Goal: Entertainment & Leisure: Consume media (video, audio)

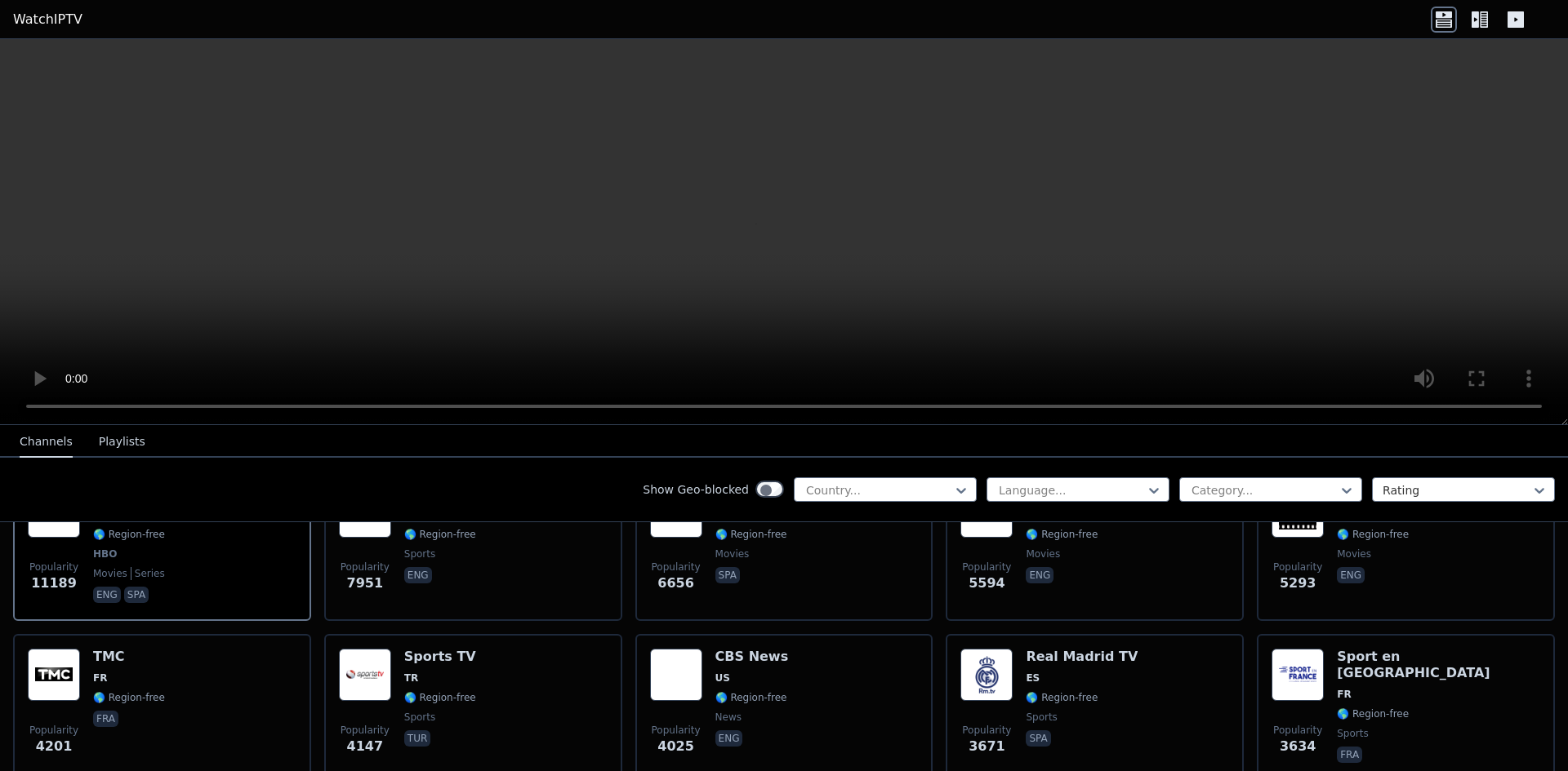
scroll to position [82, 0]
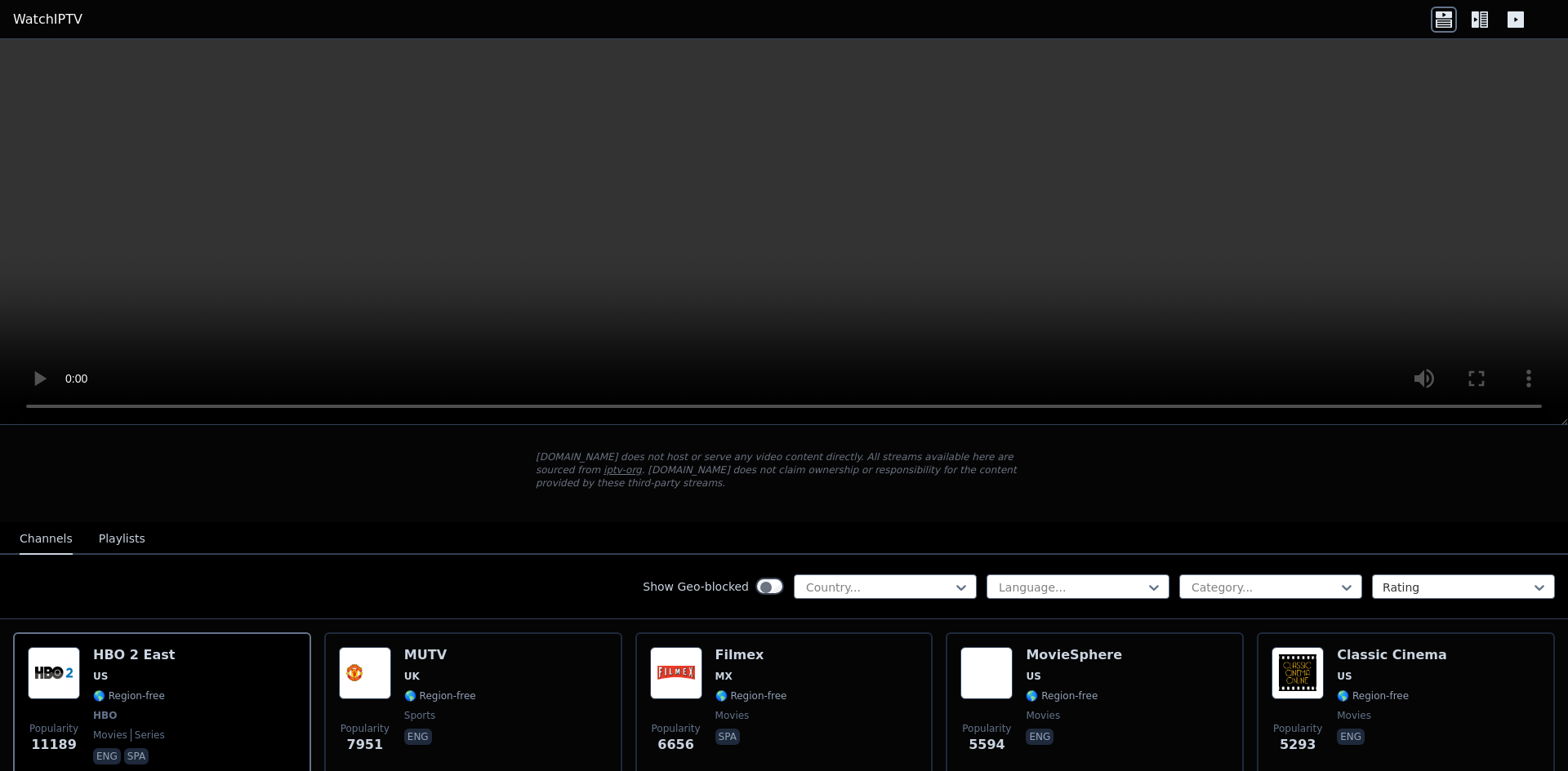
click at [951, 558] on div "Show Geo-blocked Country... Language... Category... Rating" at bounding box center [784, 587] width 1568 height 65
click at [948, 575] on div "Country..." at bounding box center [885, 587] width 183 height 25
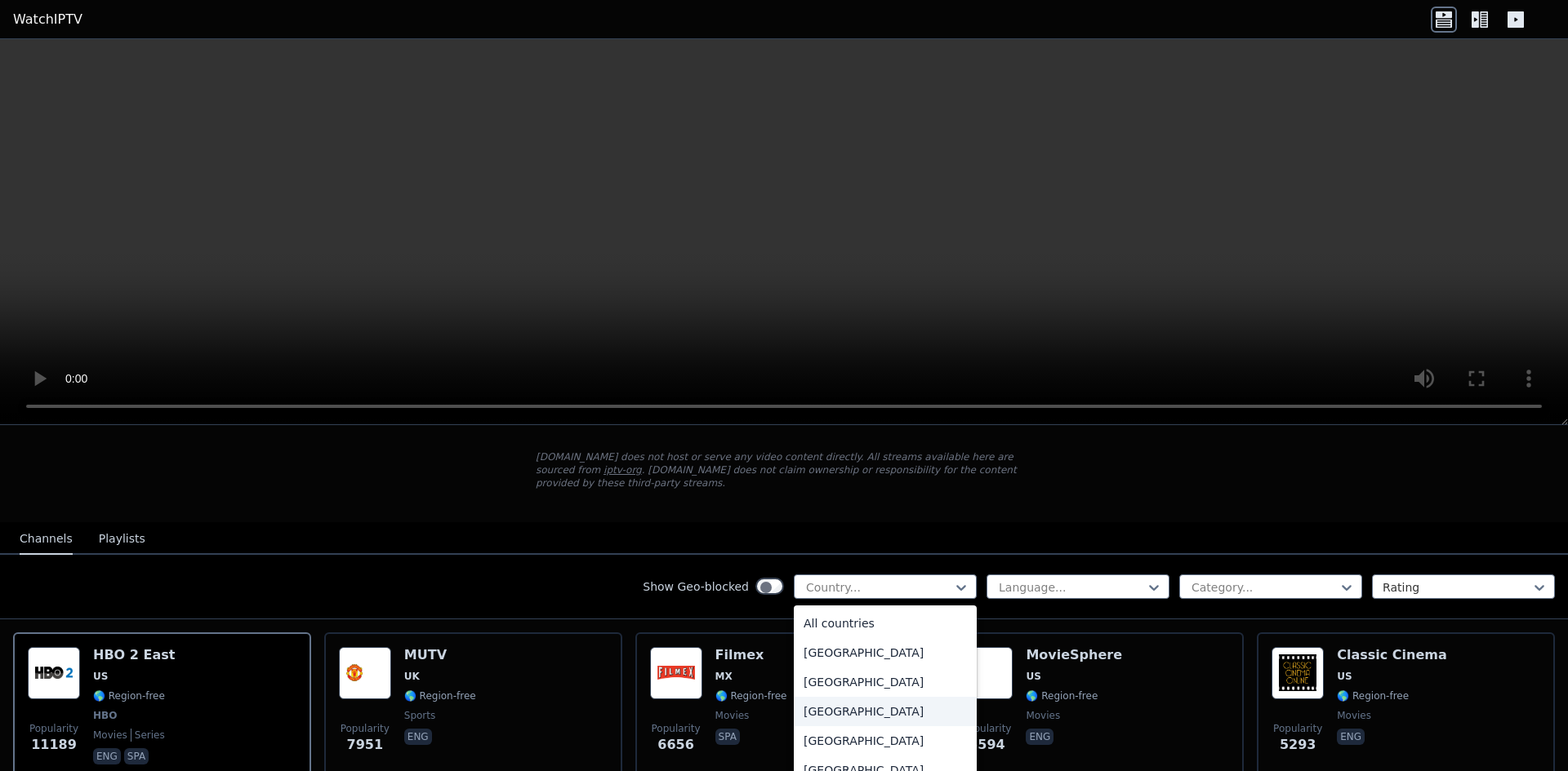
click at [915, 697] on div "[GEOGRAPHIC_DATA]" at bounding box center [885, 712] width 183 height 29
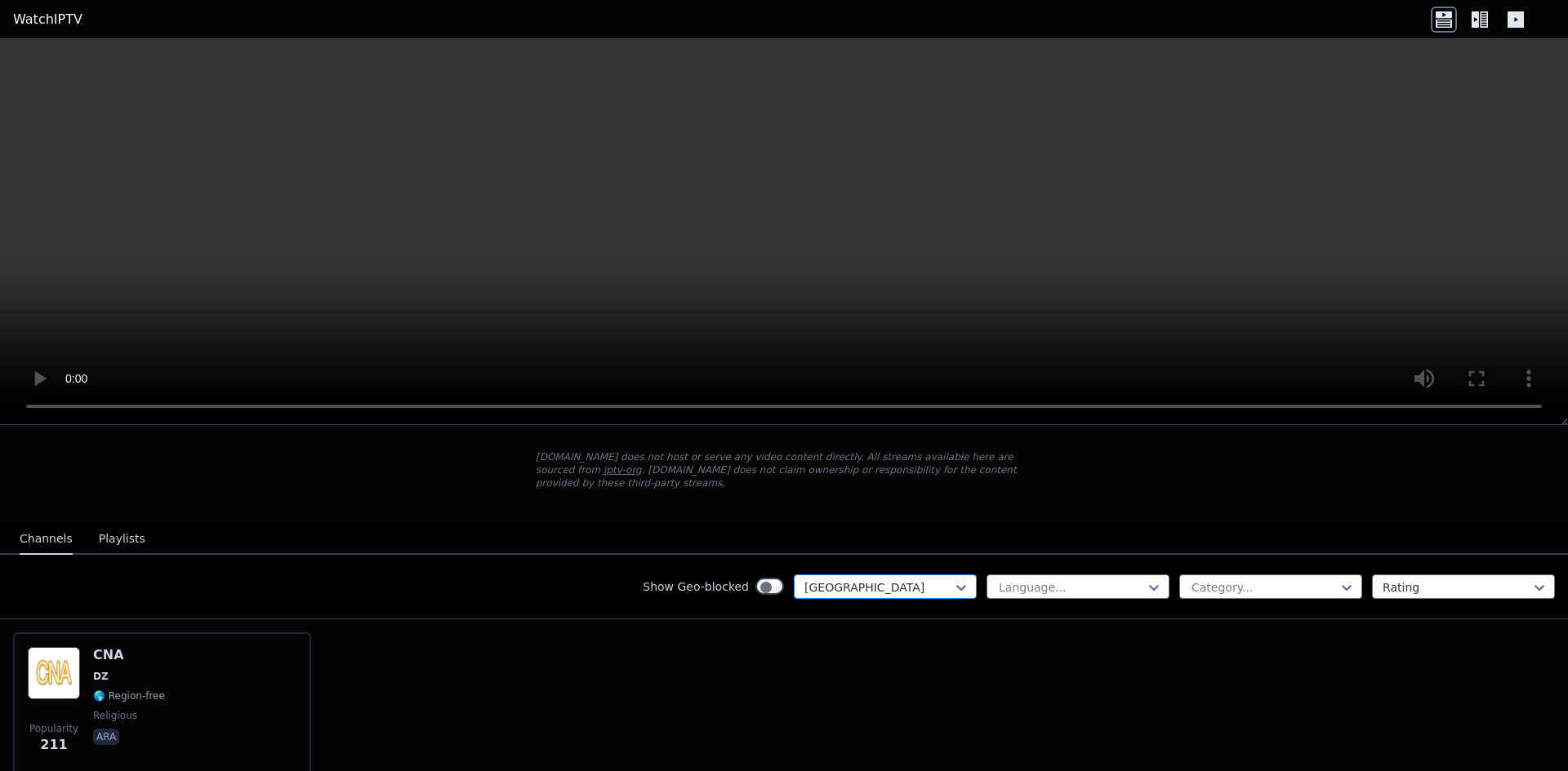
click at [953, 579] on div at bounding box center [878, 587] width 148 height 16
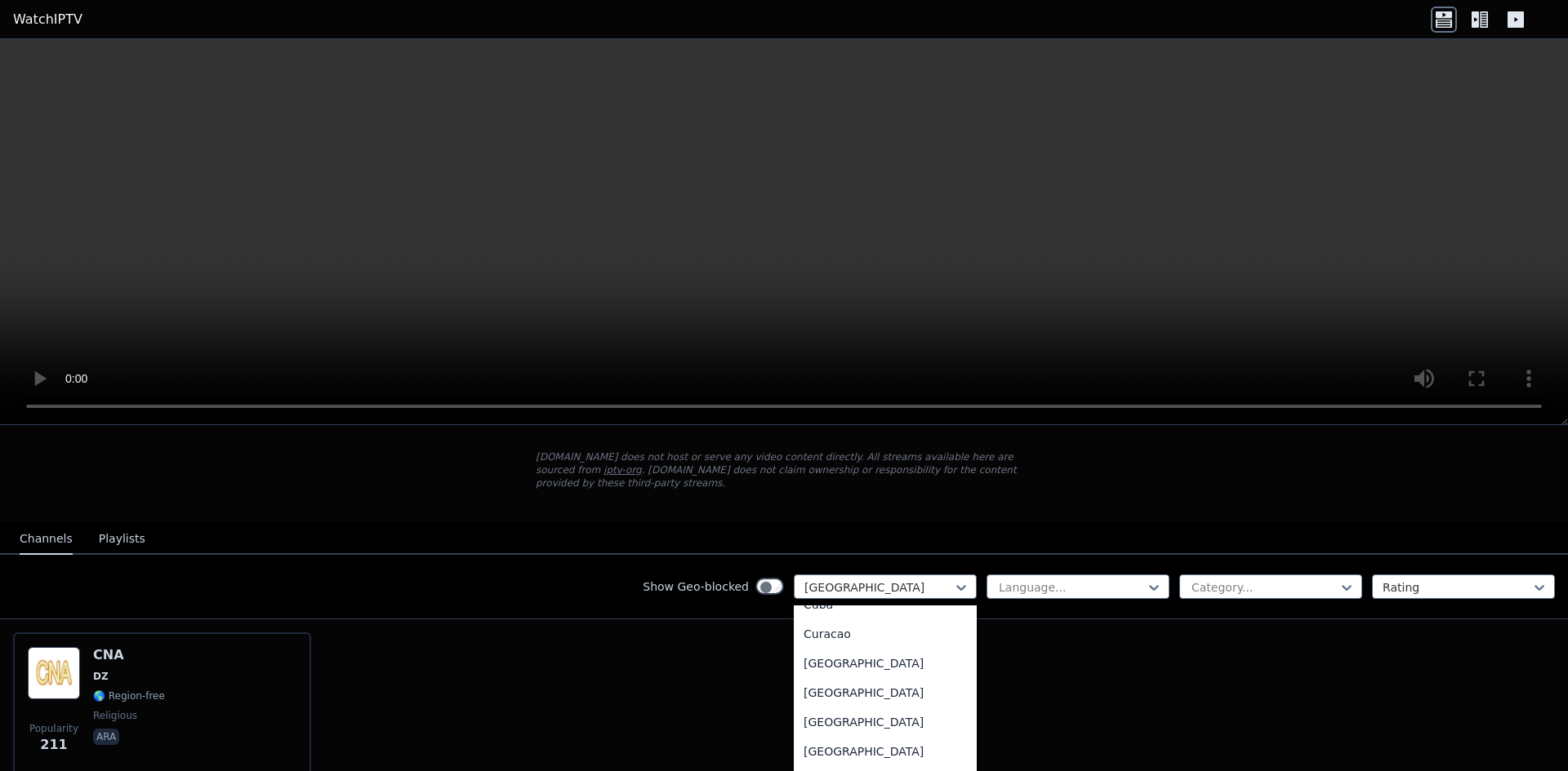
scroll to position [1388, 0]
click at [1300, 579] on div at bounding box center [1264, 587] width 148 height 16
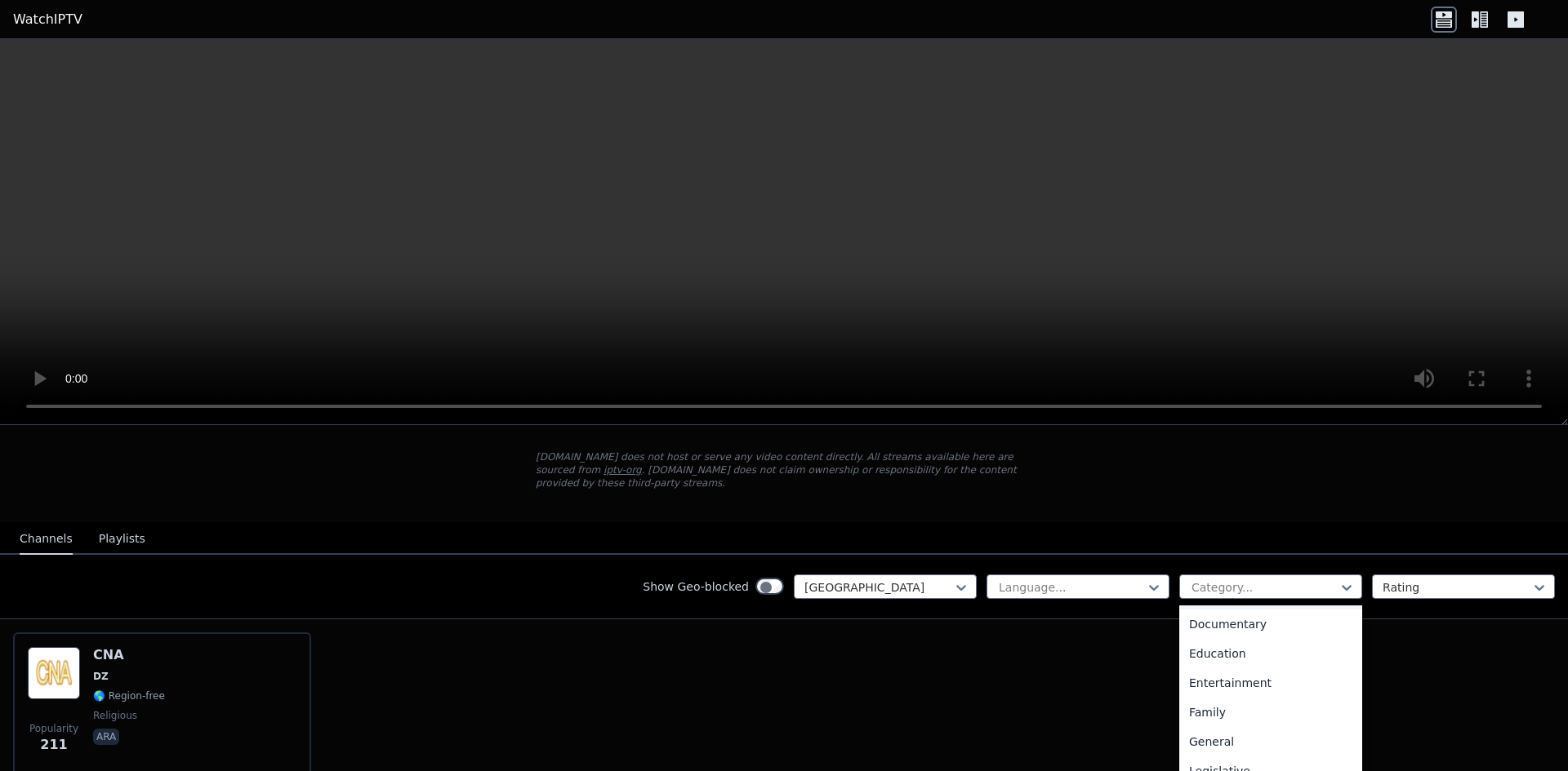
scroll to position [245, 0]
click at [1255, 628] on div "Education" at bounding box center [1271, 642] width 183 height 29
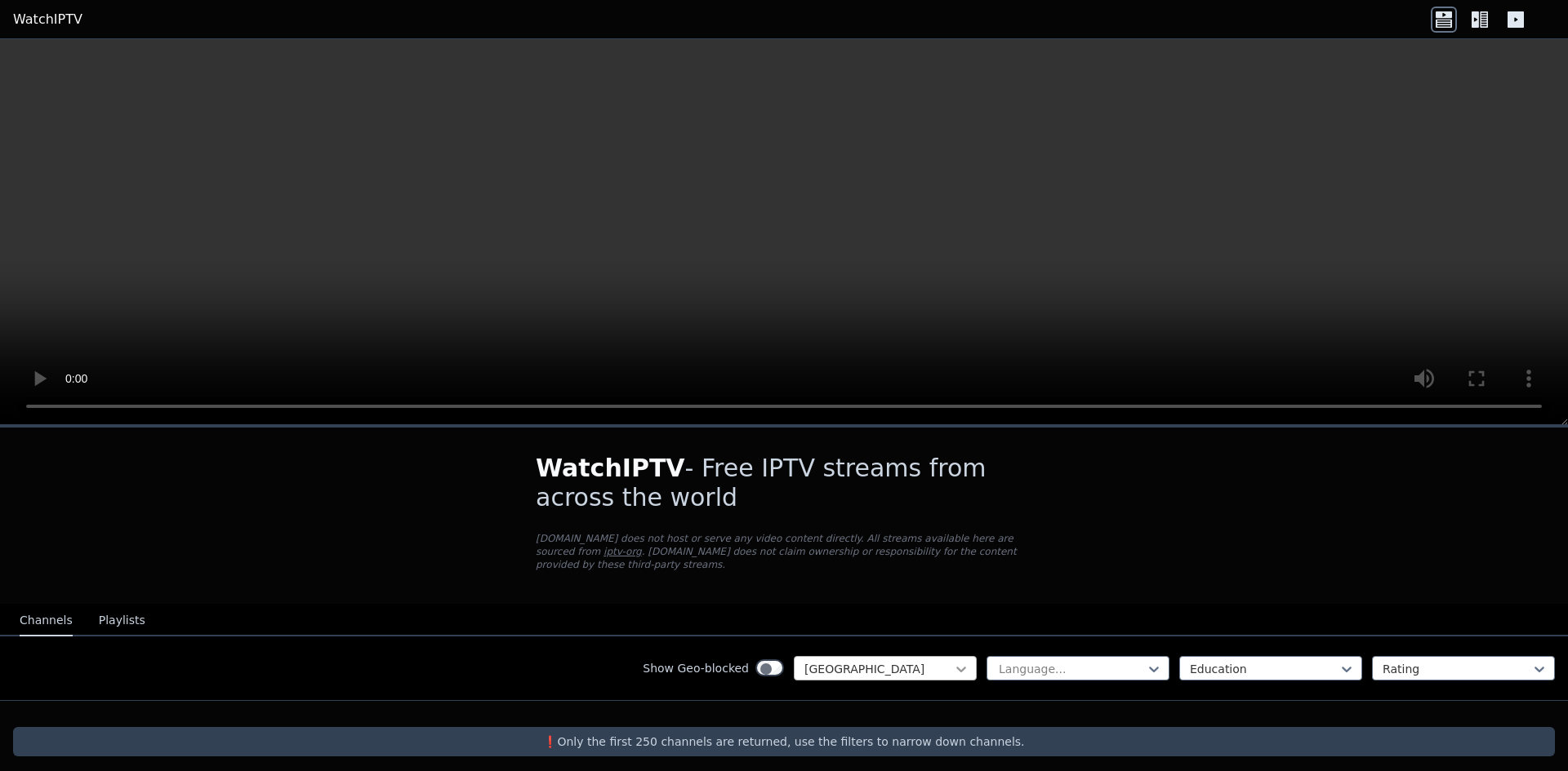
click at [969, 661] on icon at bounding box center [961, 669] width 16 height 16
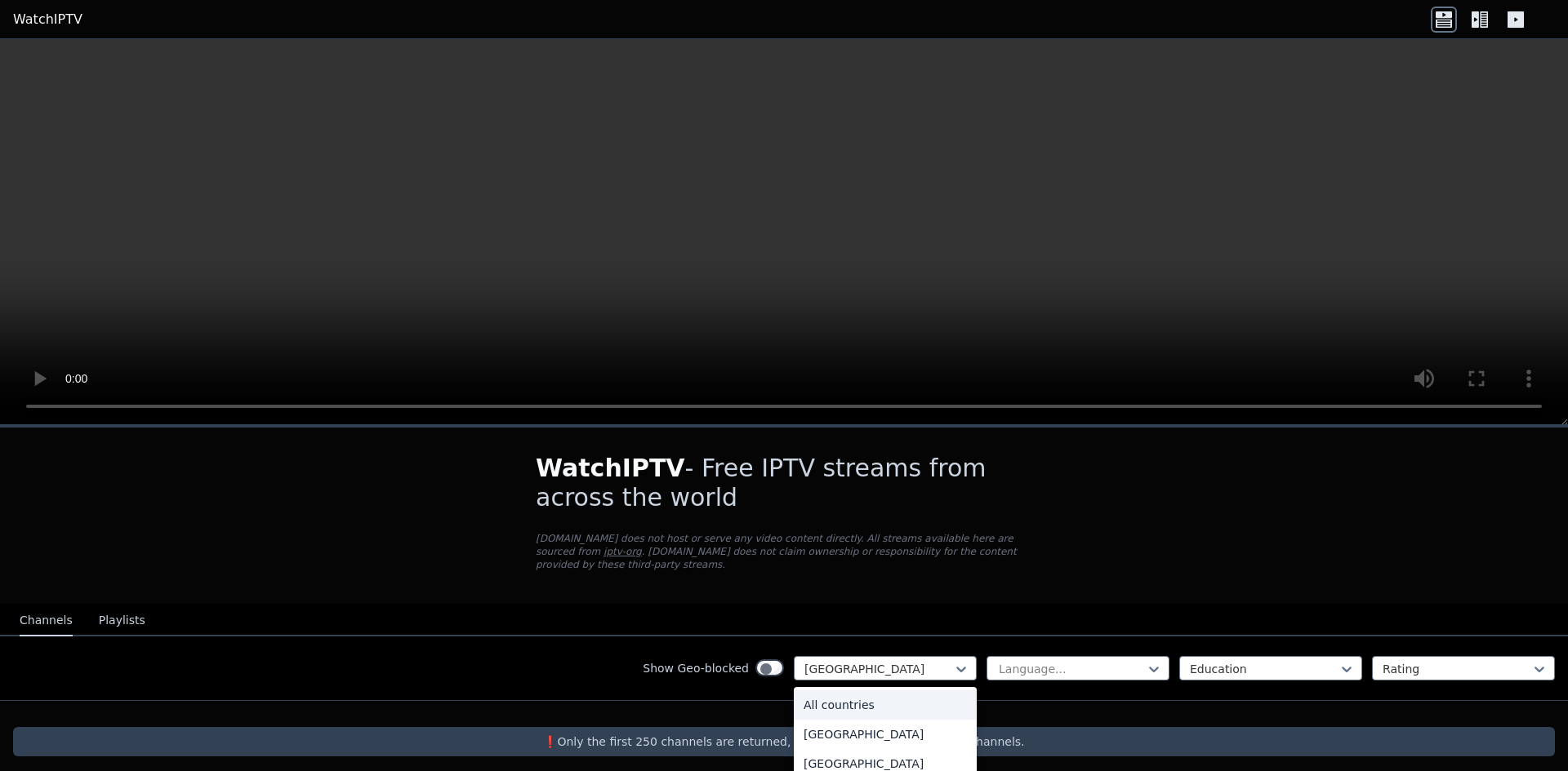
click at [928, 690] on div "All countries" at bounding box center [885, 704] width 183 height 29
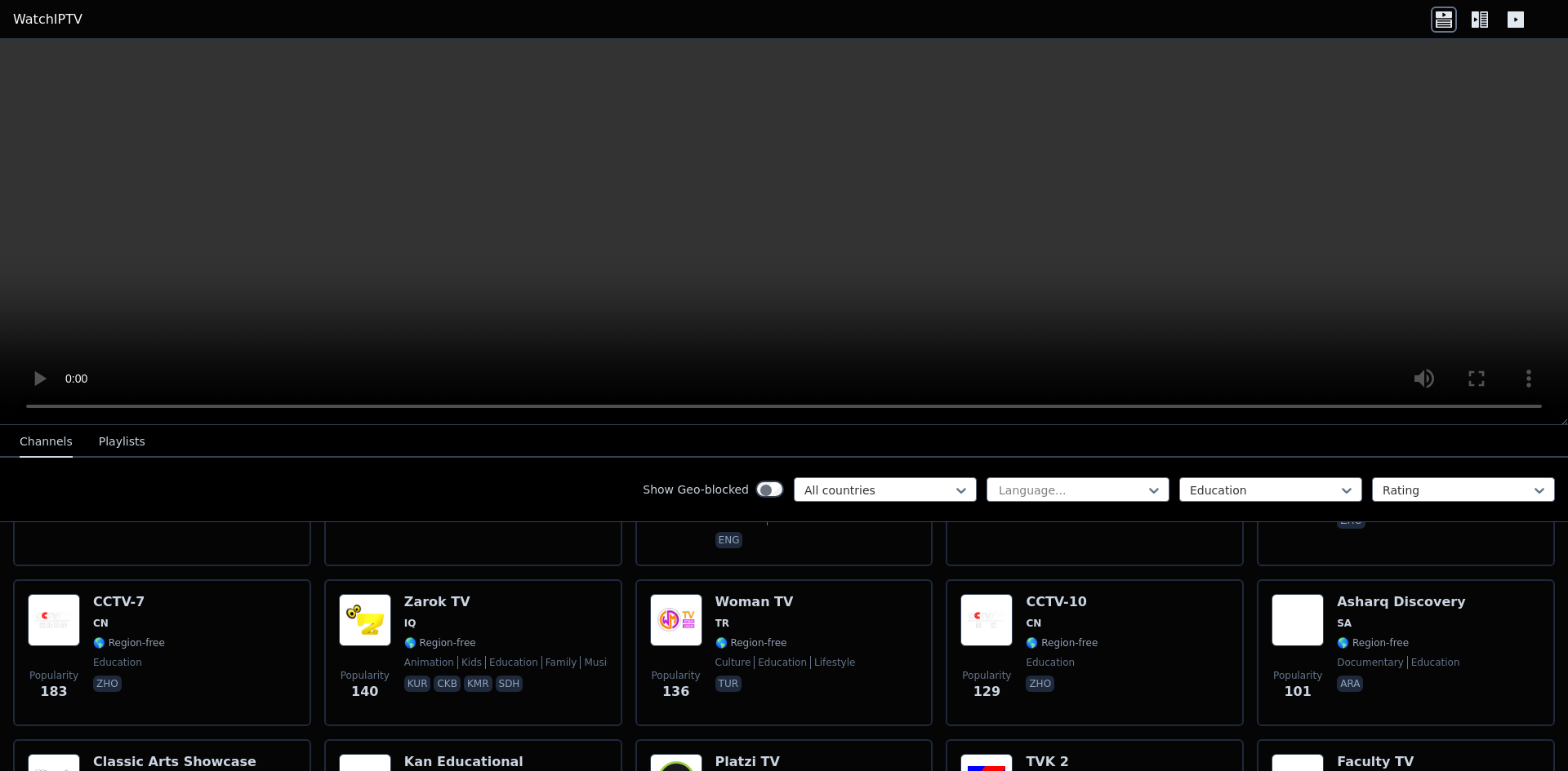
scroll to position [408, 0]
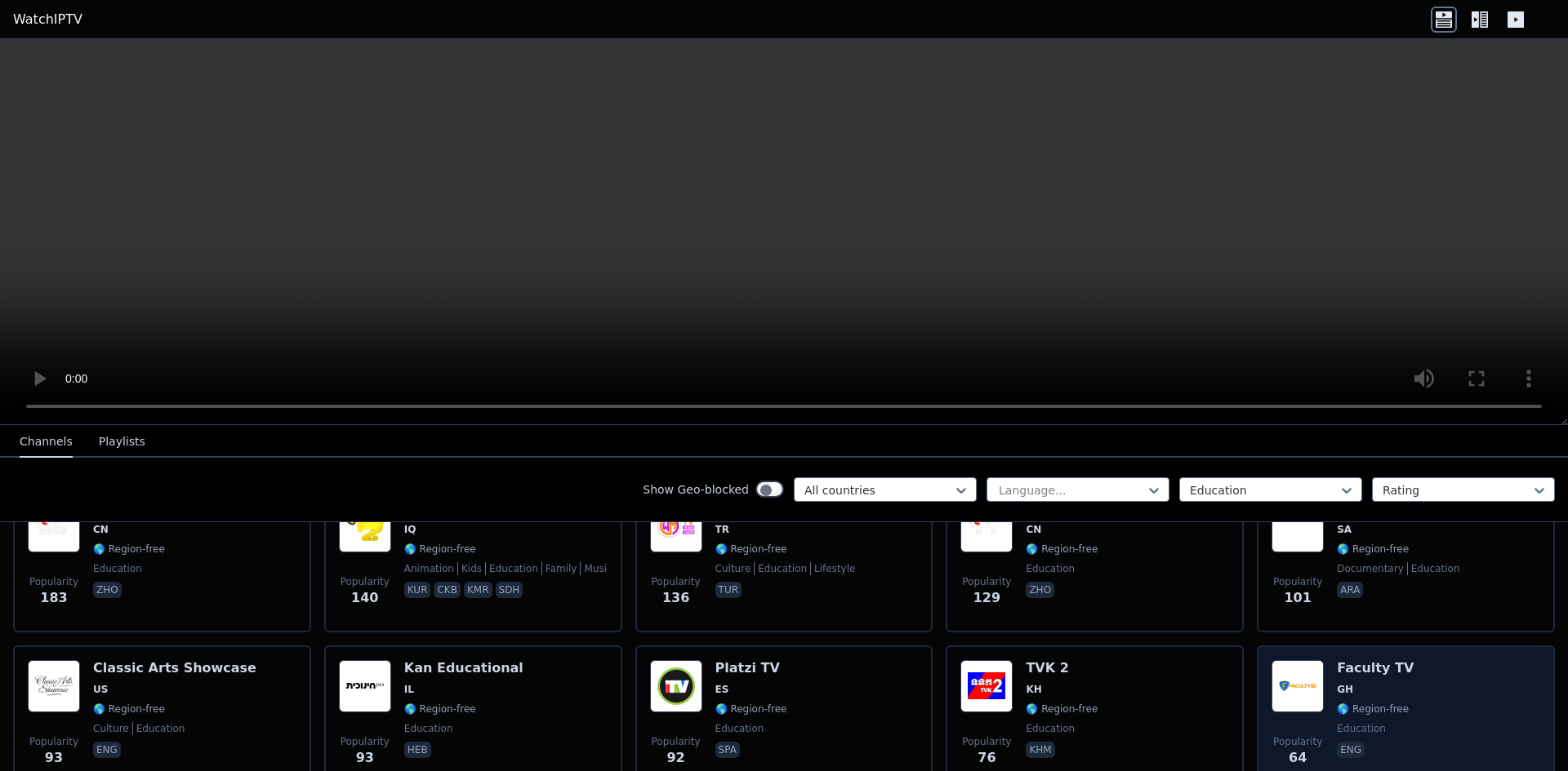
click at [1302, 660] on img at bounding box center [1297, 686] width 52 height 52
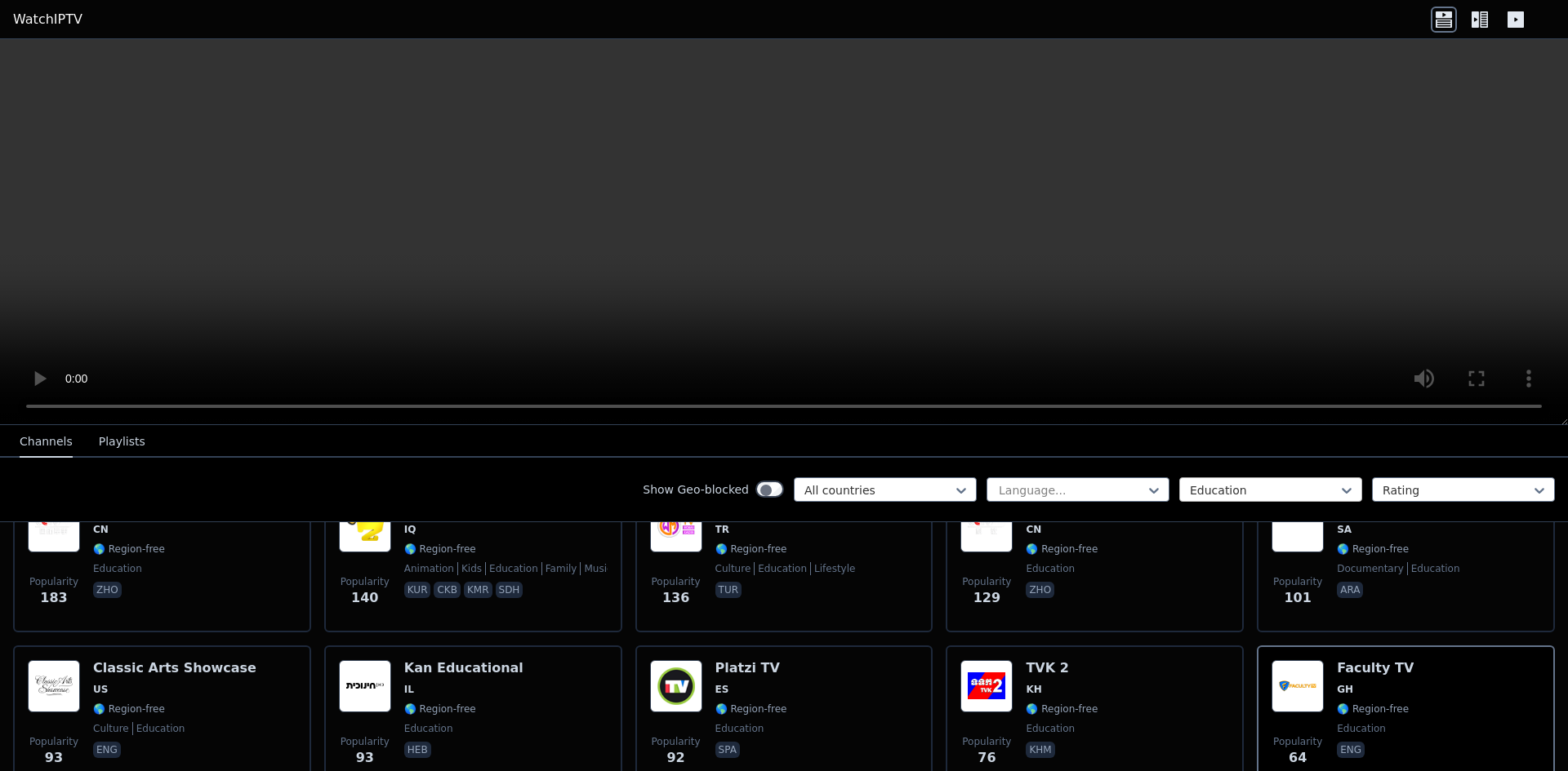
click at [1283, 483] on div at bounding box center [1264, 491] width 148 height 16
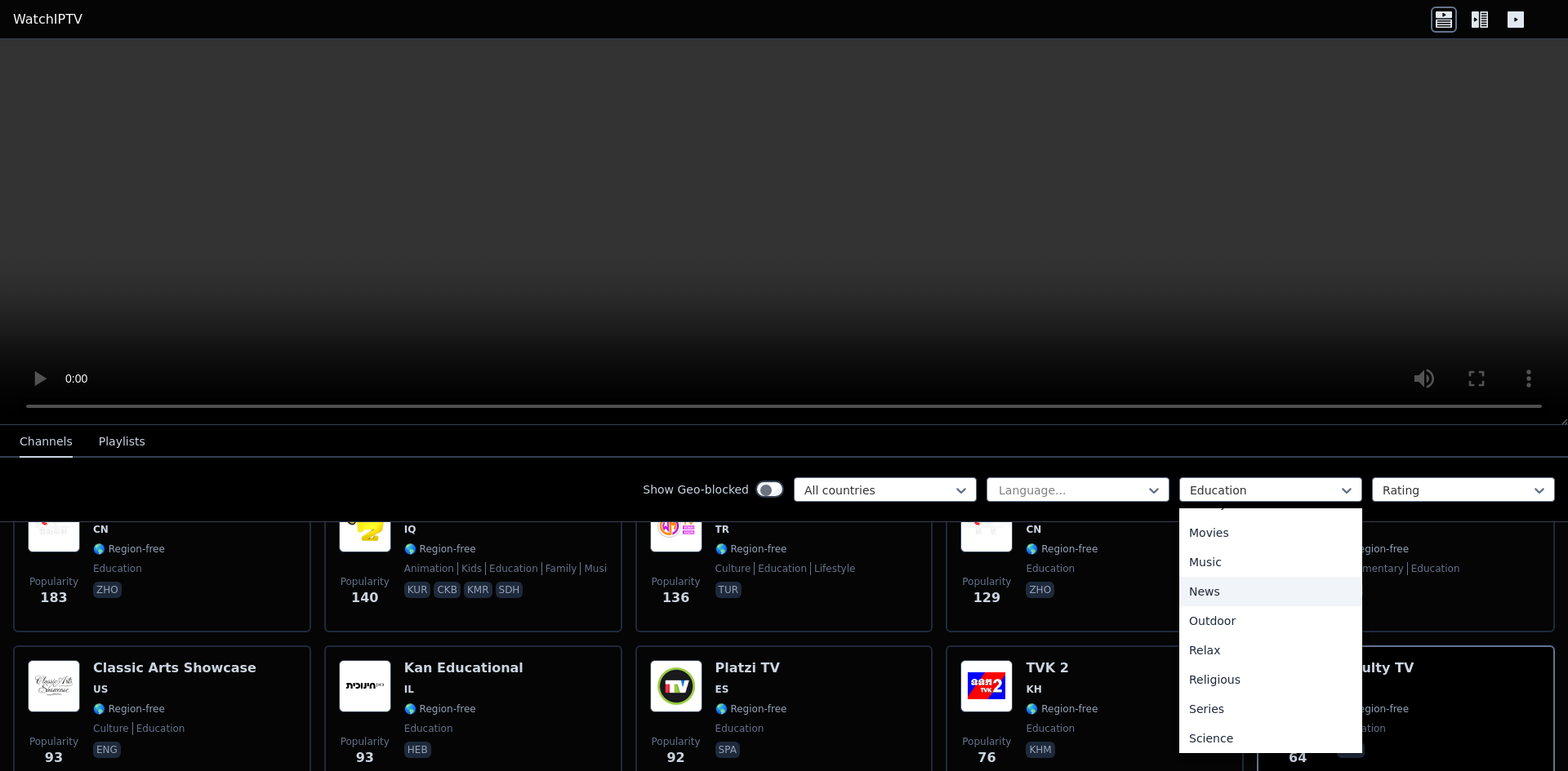
scroll to position [450, 0]
click at [1228, 767] on div "Sports" at bounding box center [1271, 782] width 183 height 29
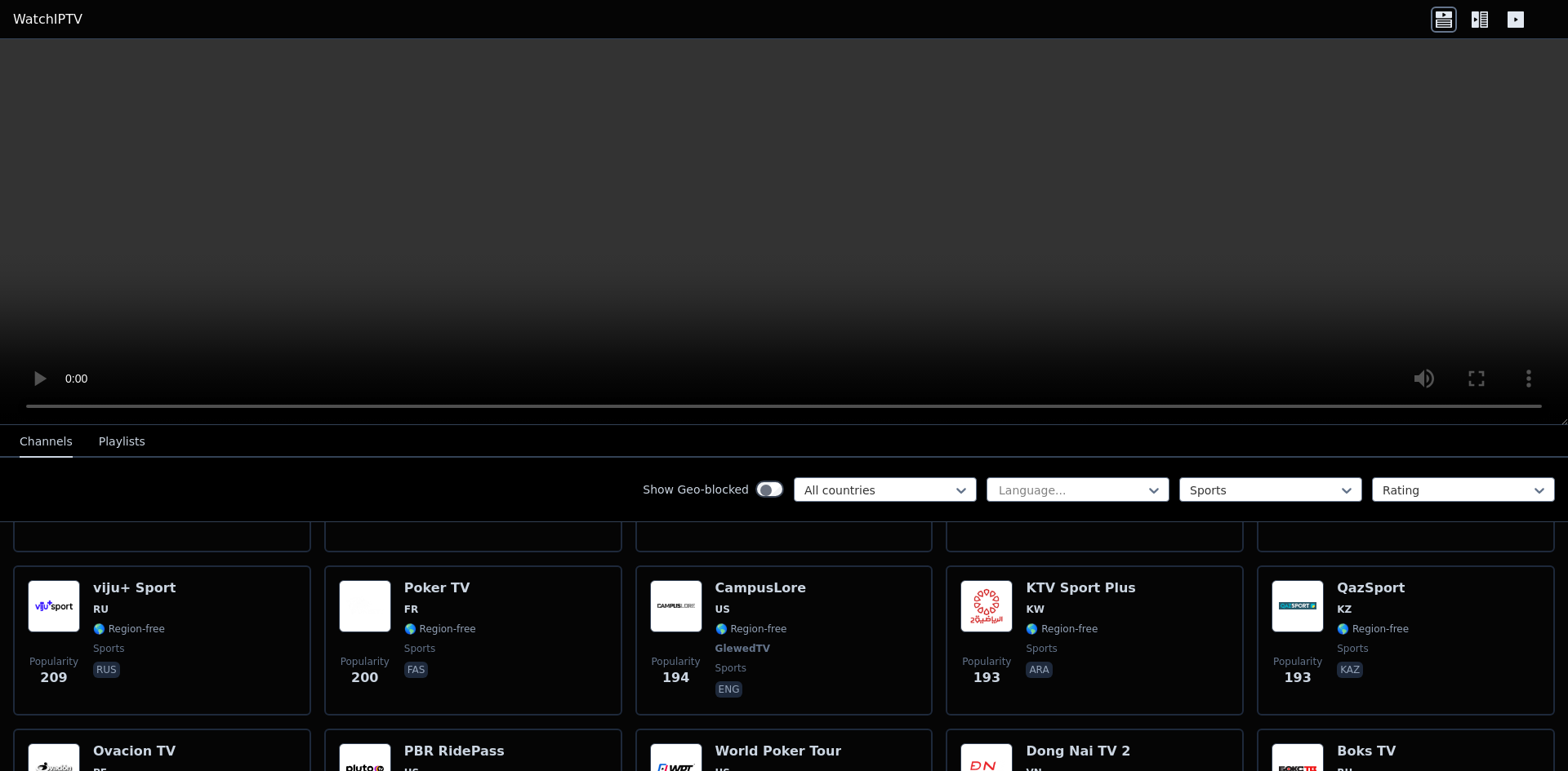
scroll to position [2283, 0]
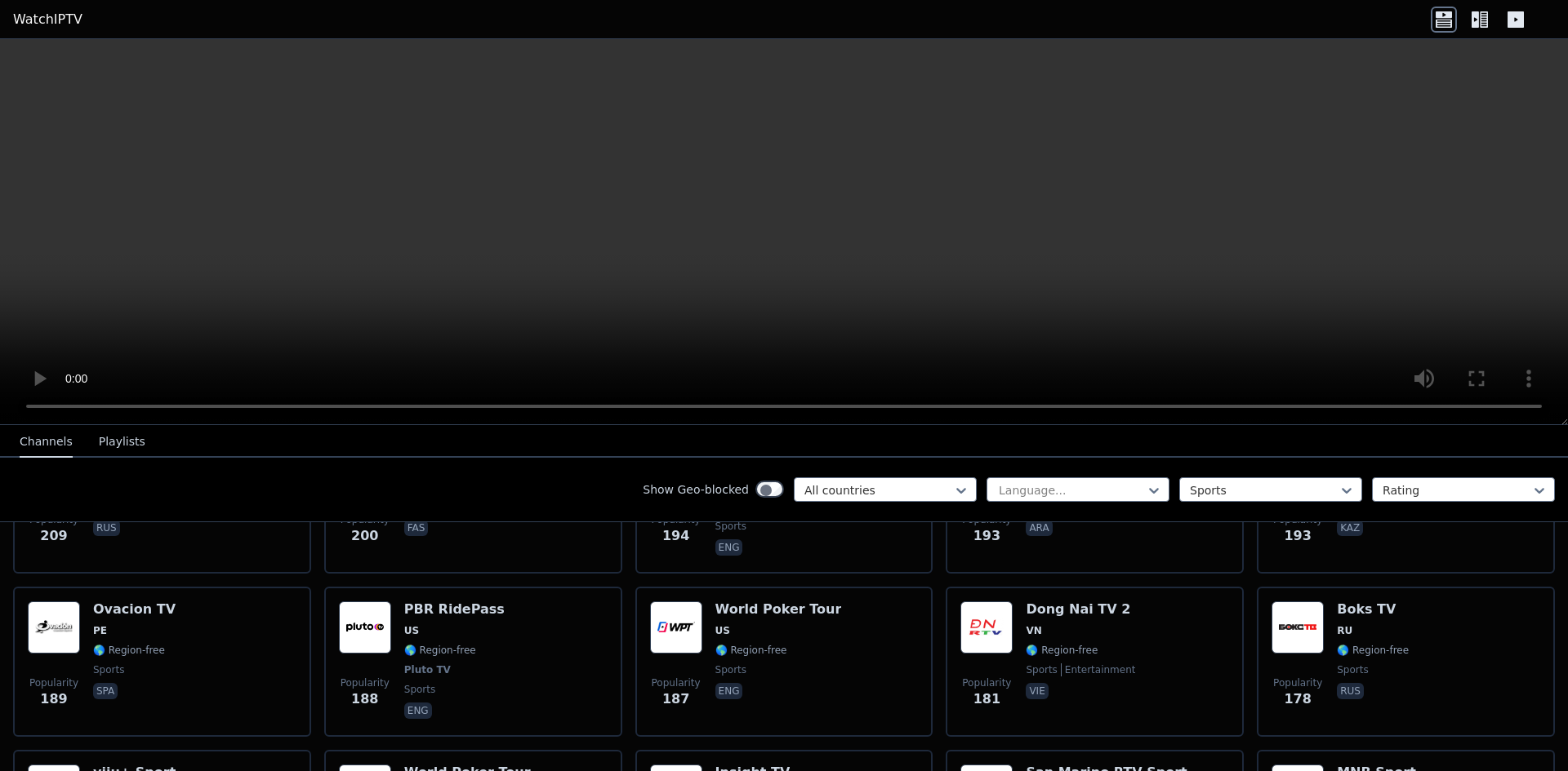
scroll to position [2142, 0]
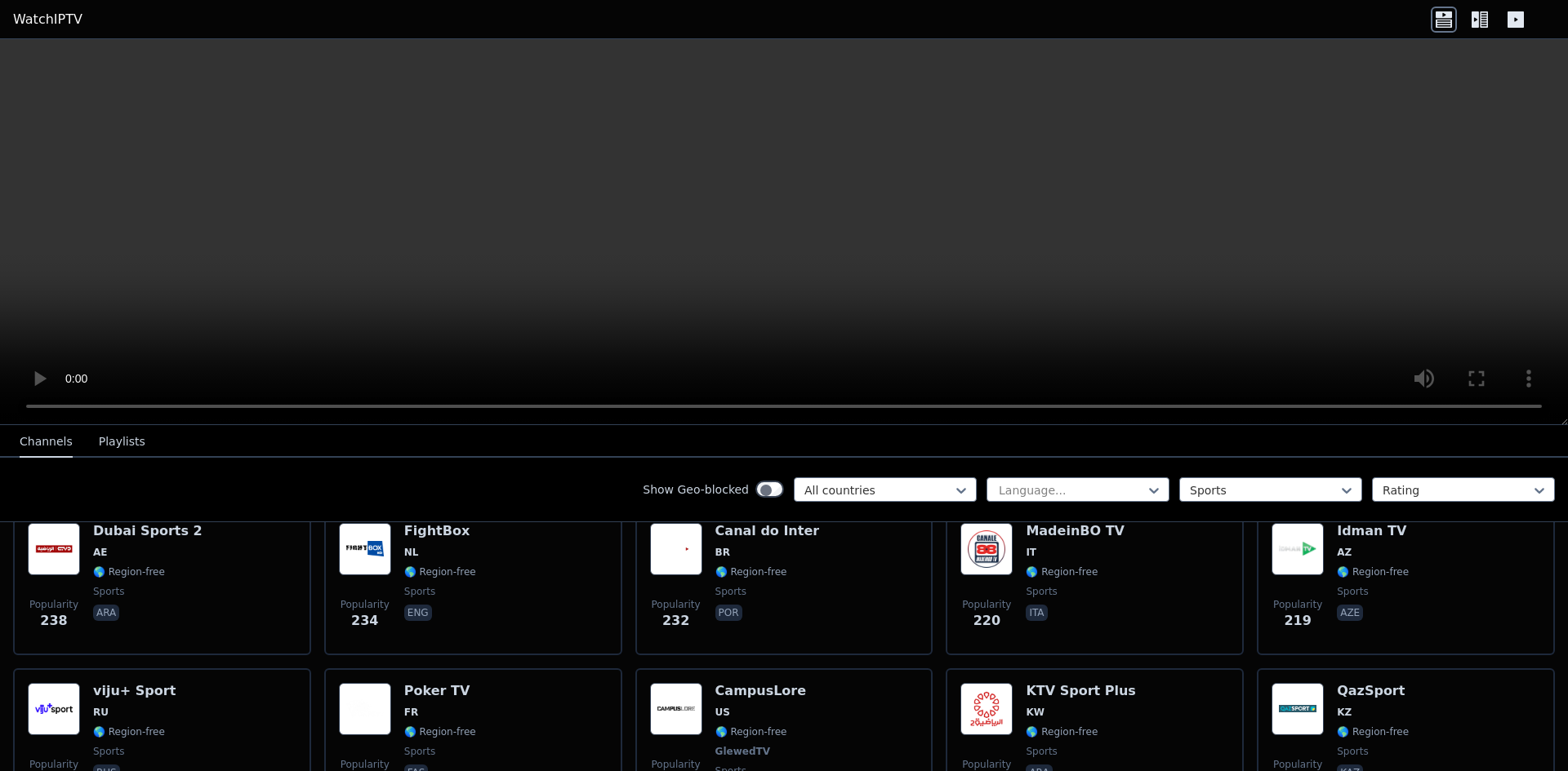
click at [1490, 26] on icon at bounding box center [1478, 19] width 26 height 26
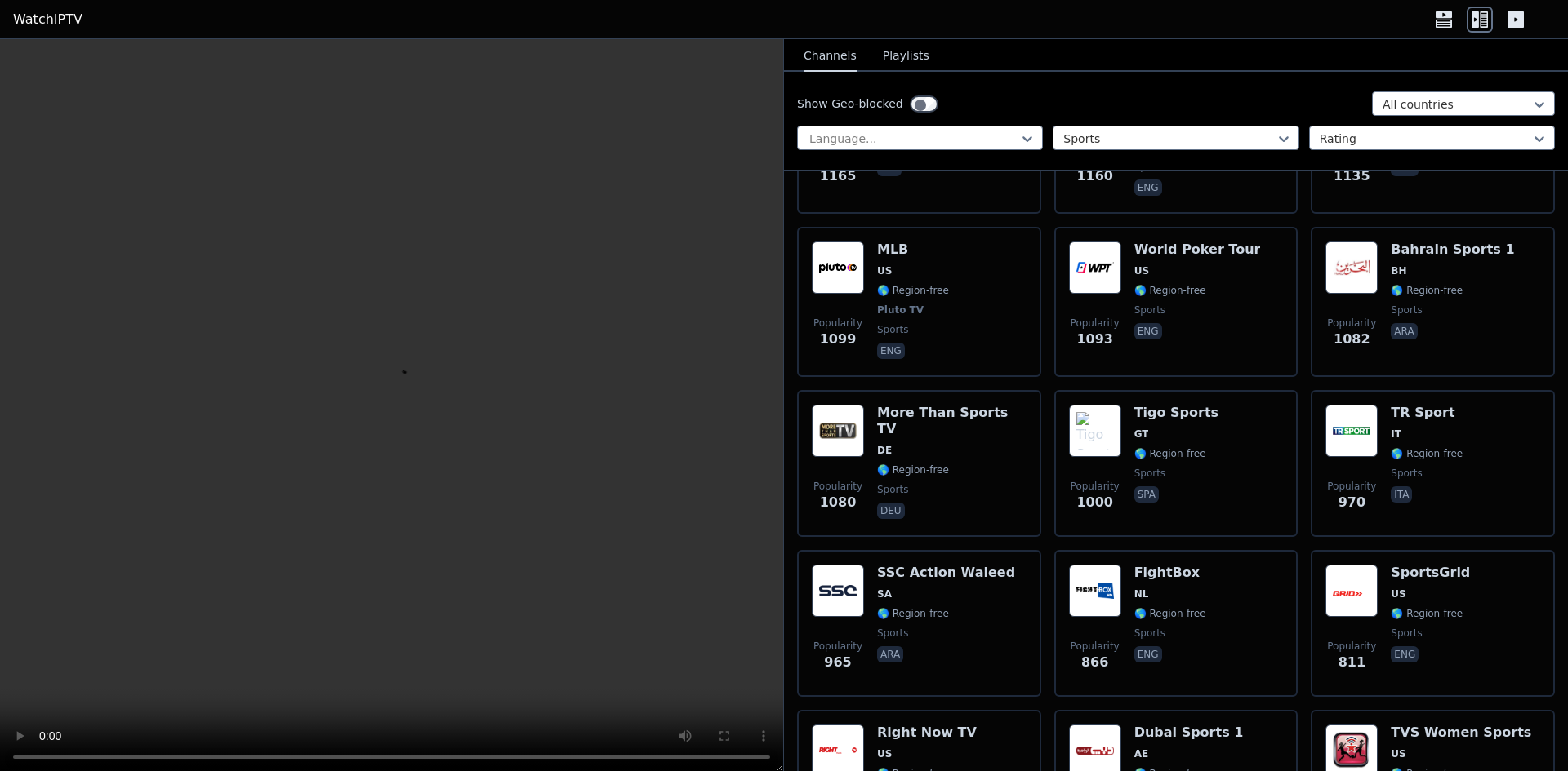
scroll to position [1162, 0]
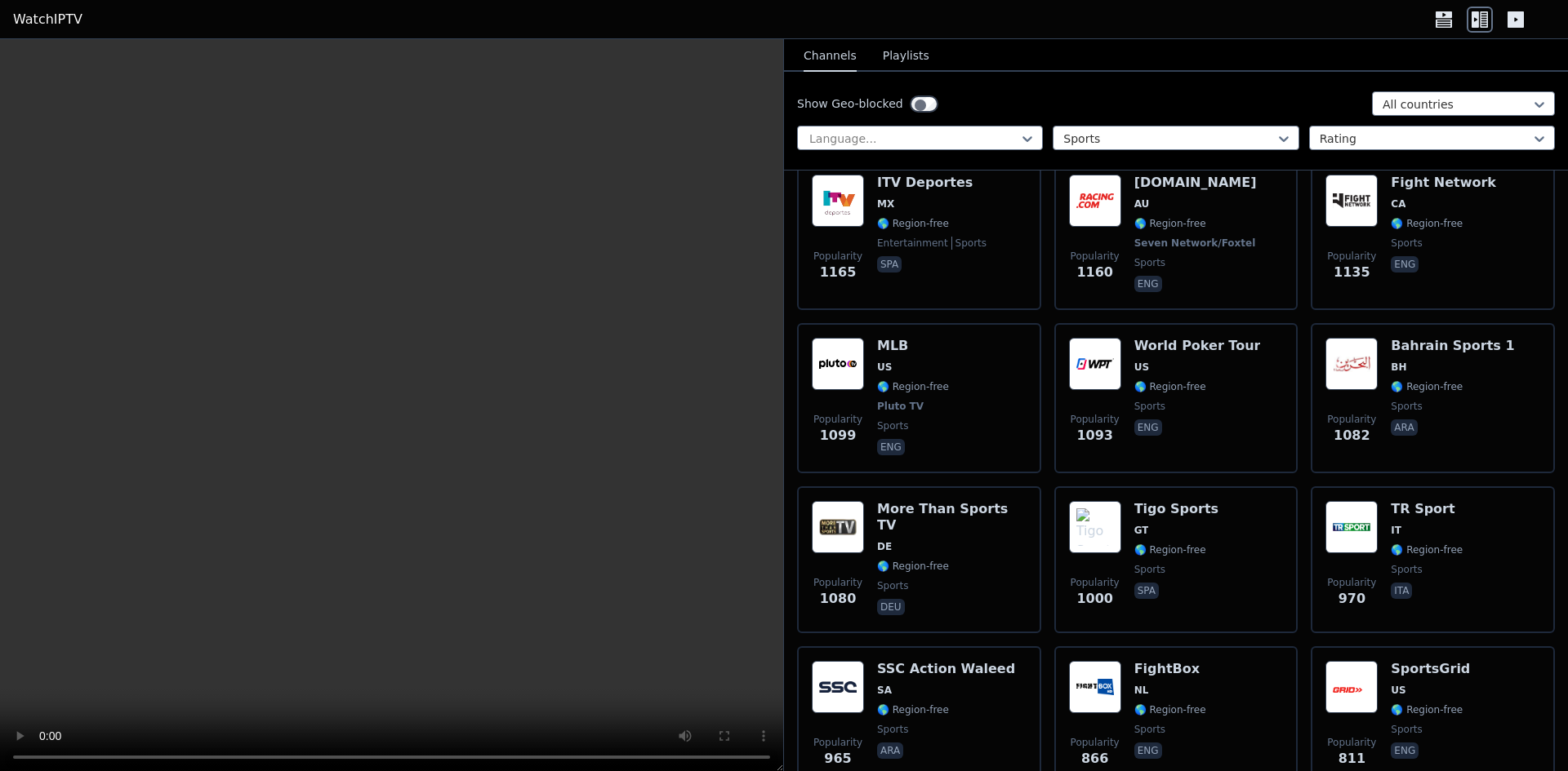
click at [883, 51] on button "Playlists" at bounding box center [906, 56] width 46 height 31
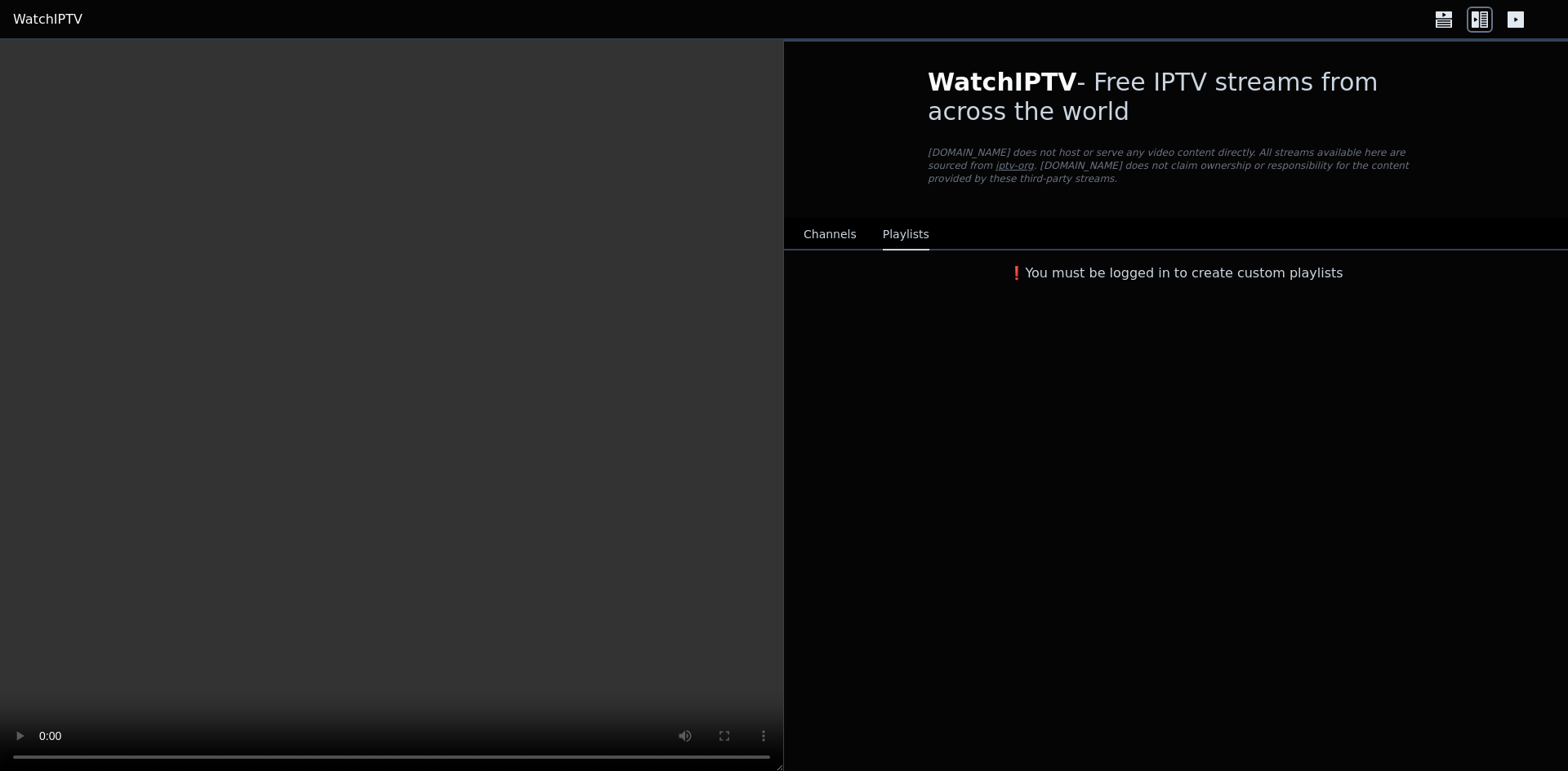
scroll to position [0, 0]
click at [823, 220] on button "Channels" at bounding box center [830, 235] width 53 height 31
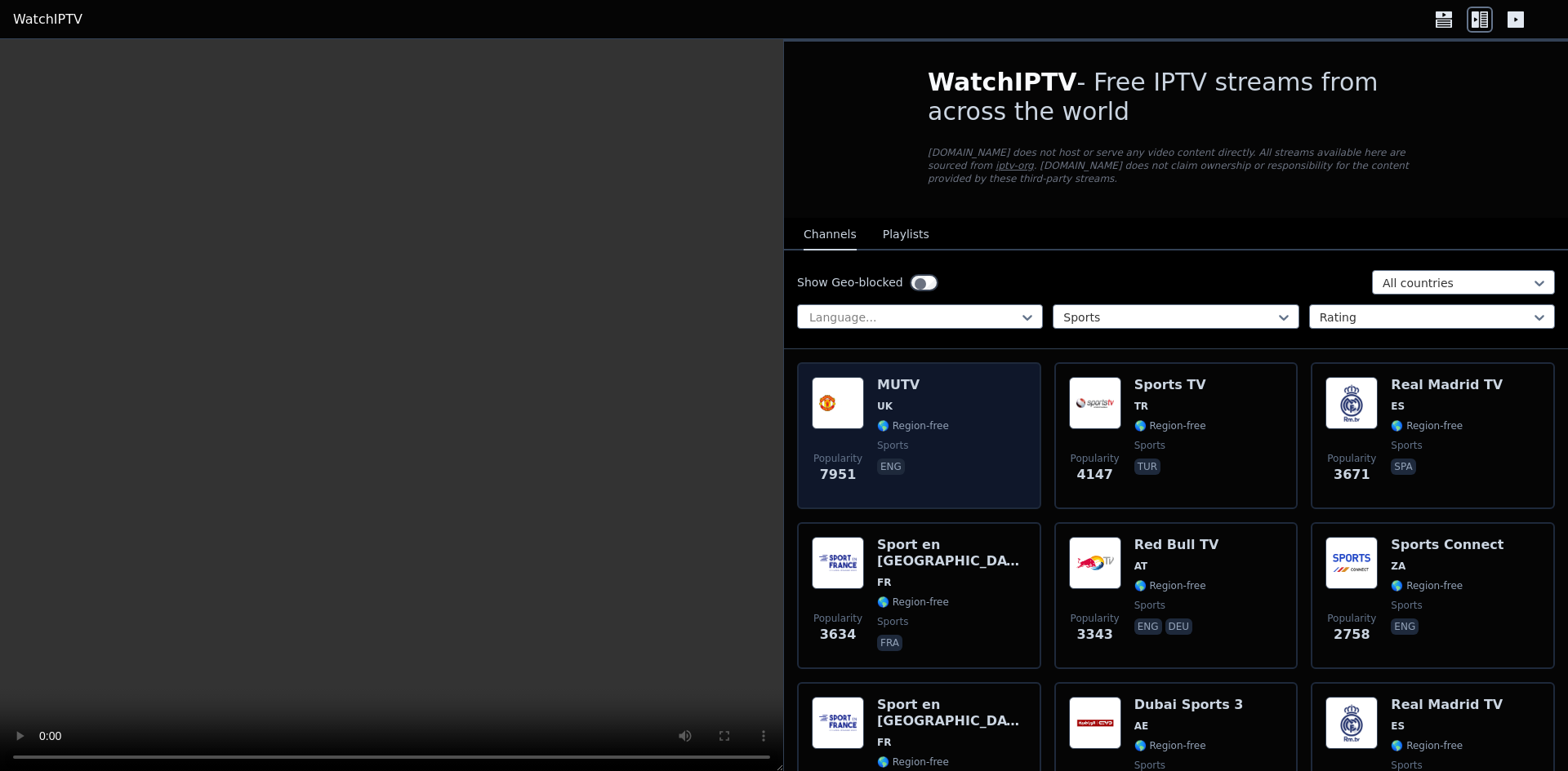
click at [833, 377] on img at bounding box center [838, 403] width 52 height 52
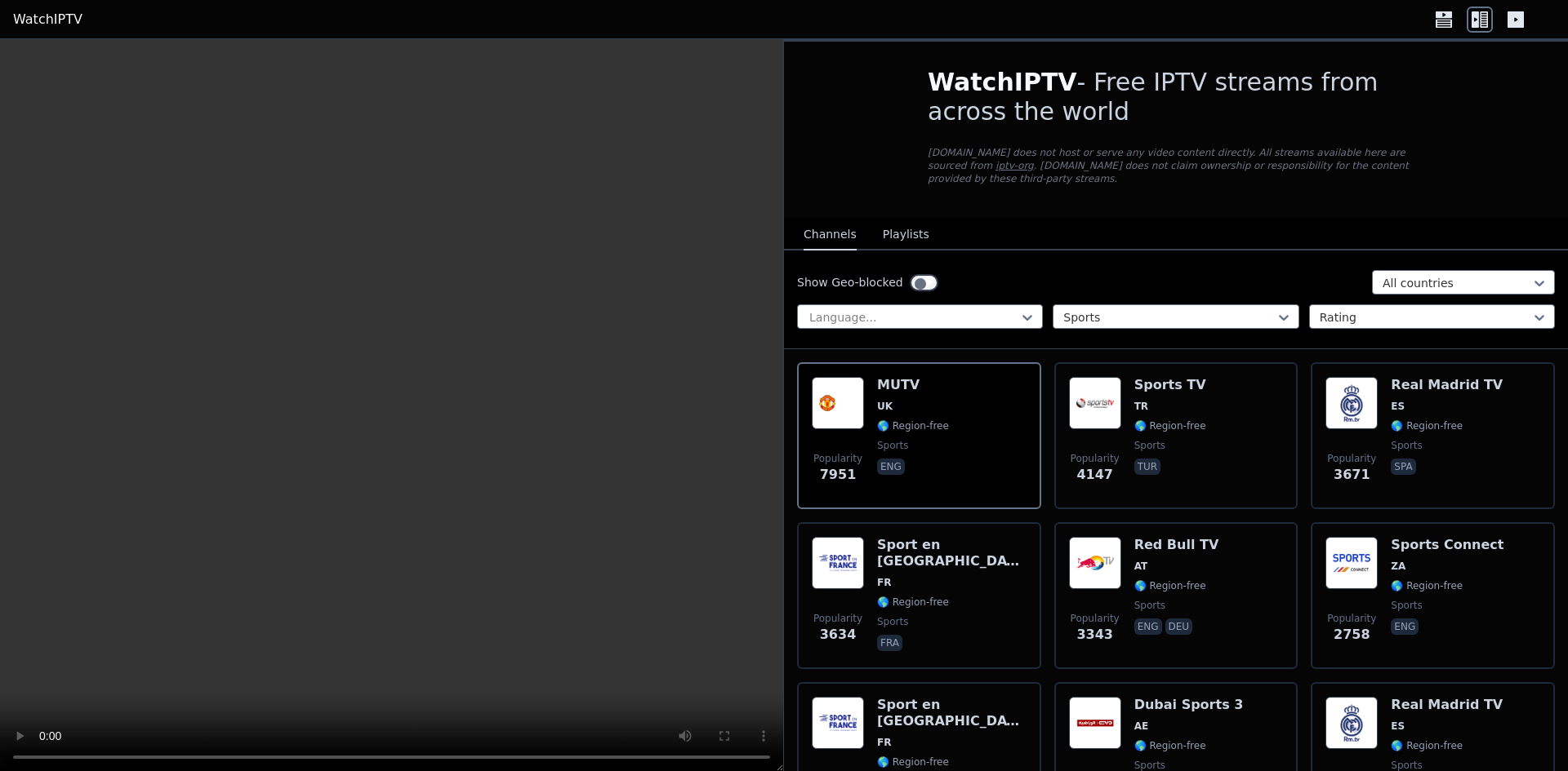
click at [1456, 25] on icon at bounding box center [1443, 19] width 26 height 26
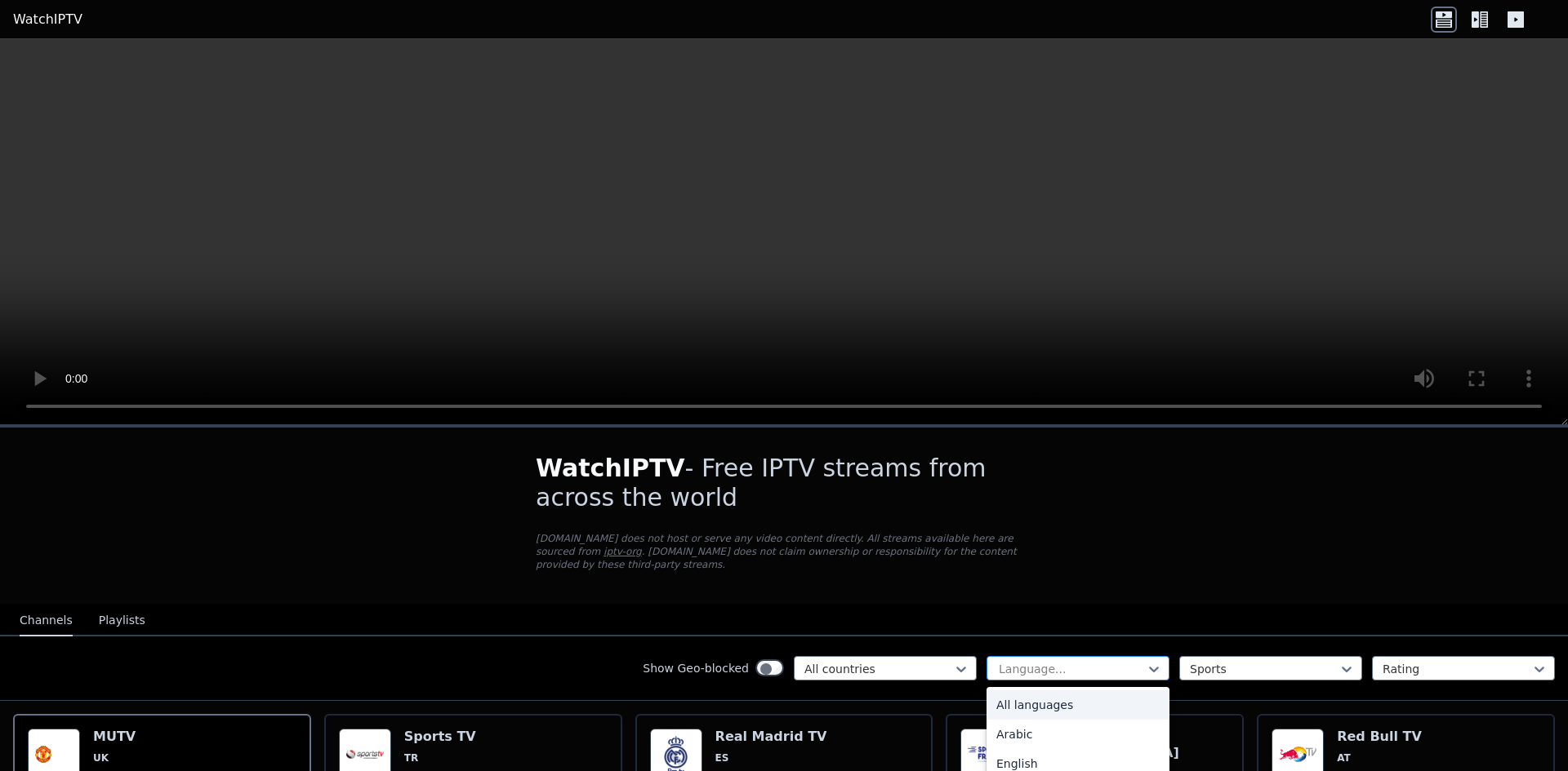
click at [1063, 657] on div "Language..." at bounding box center [1077, 669] width 183 height 25
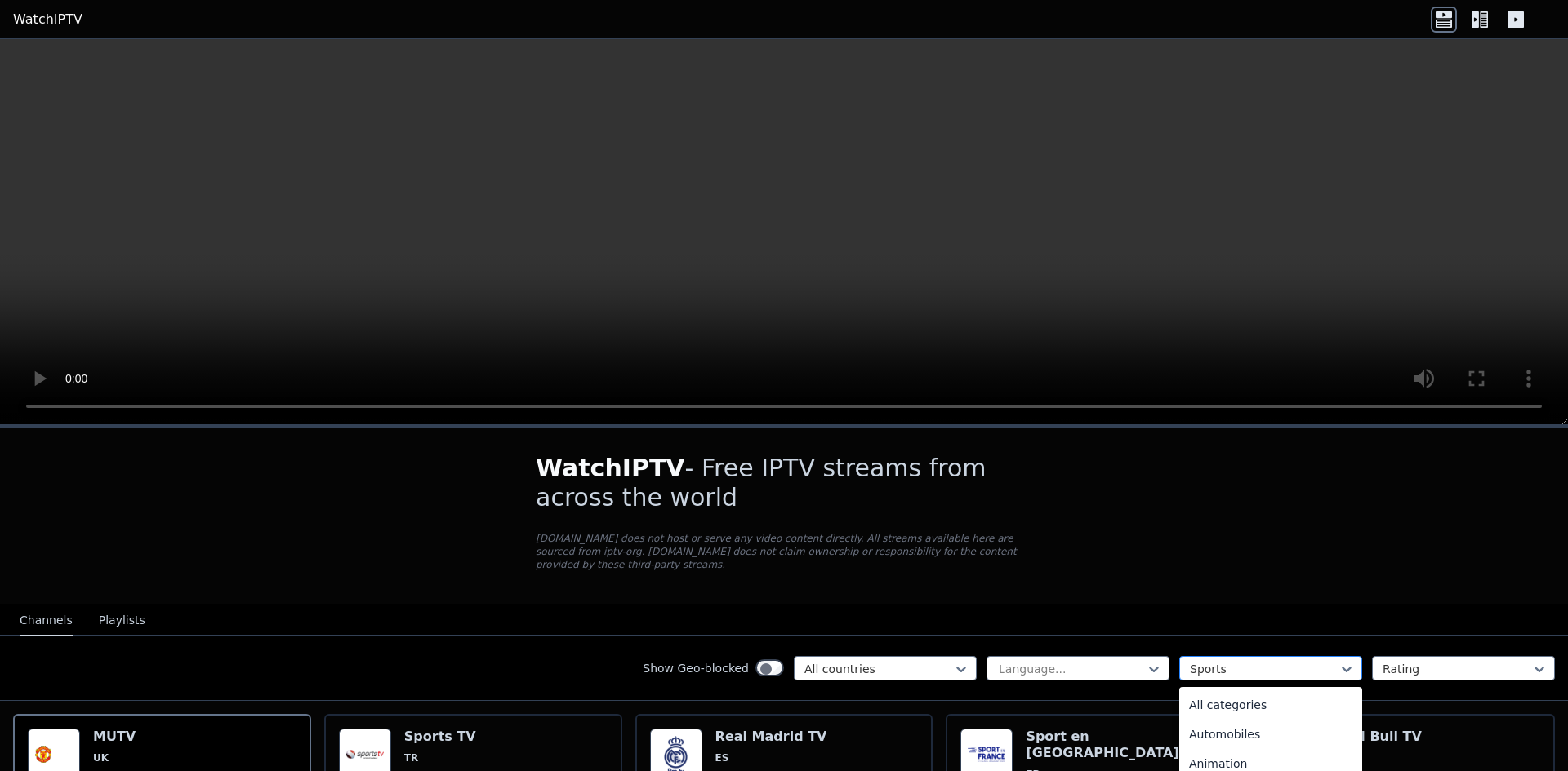
click at [1296, 661] on div at bounding box center [1264, 669] width 148 height 16
click at [1260, 739] on div "News" at bounding box center [1271, 753] width 183 height 29
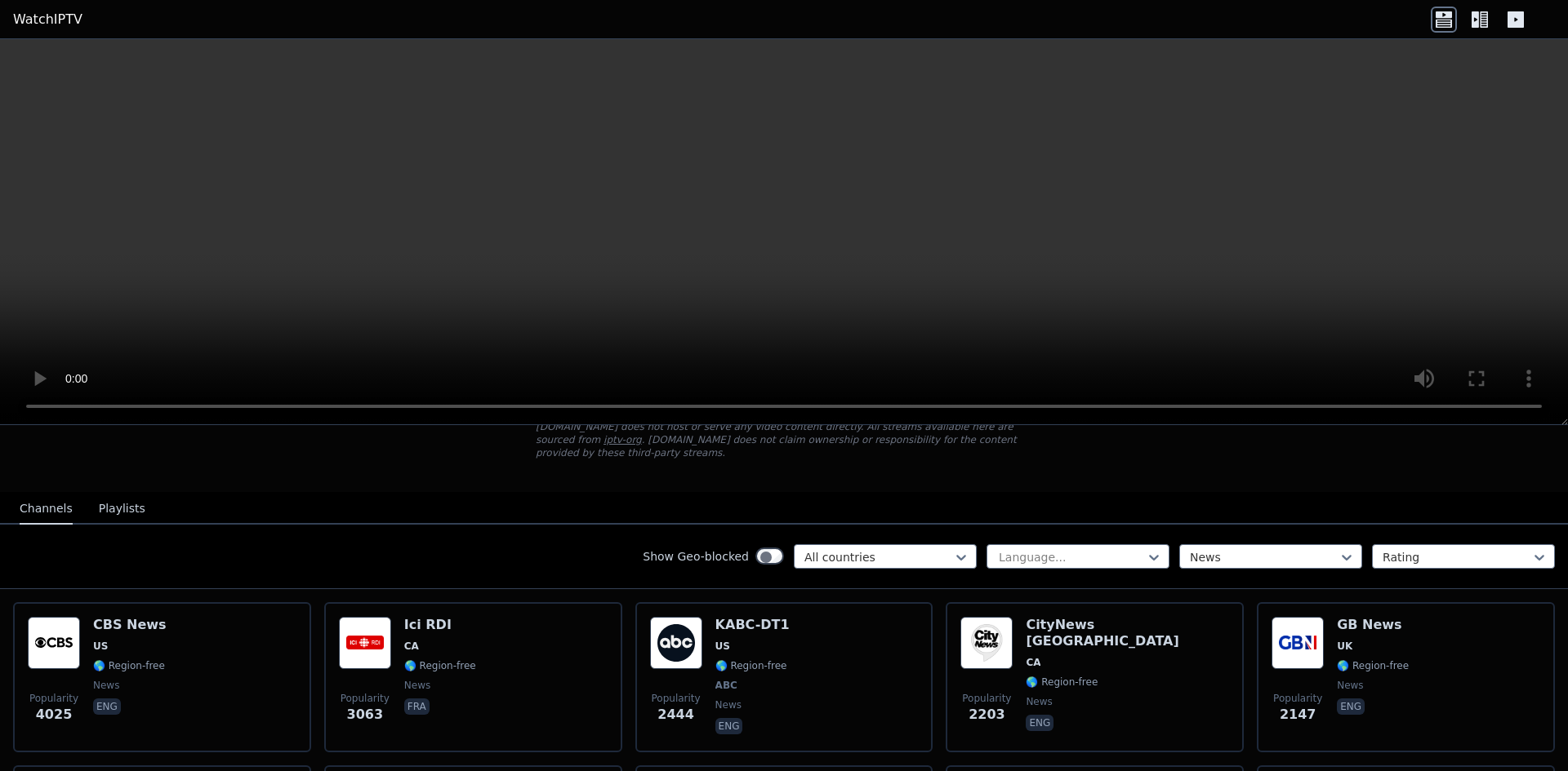
scroll to position [163, 0]
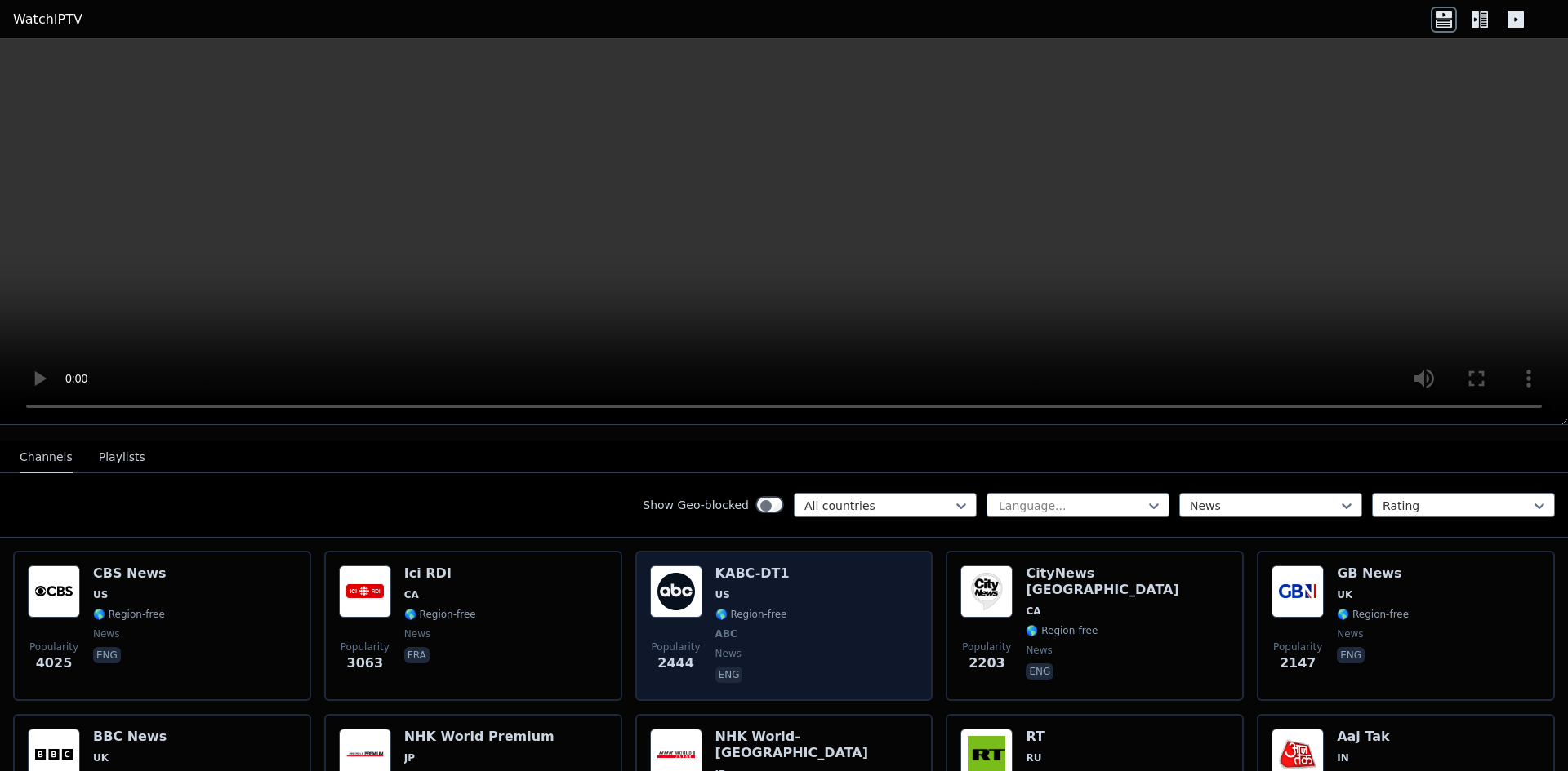
click at [660, 566] on img at bounding box center [675, 592] width 52 height 52
click at [697, 566] on div "Popularity 2444 KABC-DT1 US 🌎 Region-free ABC news eng" at bounding box center [784, 626] width 269 height 121
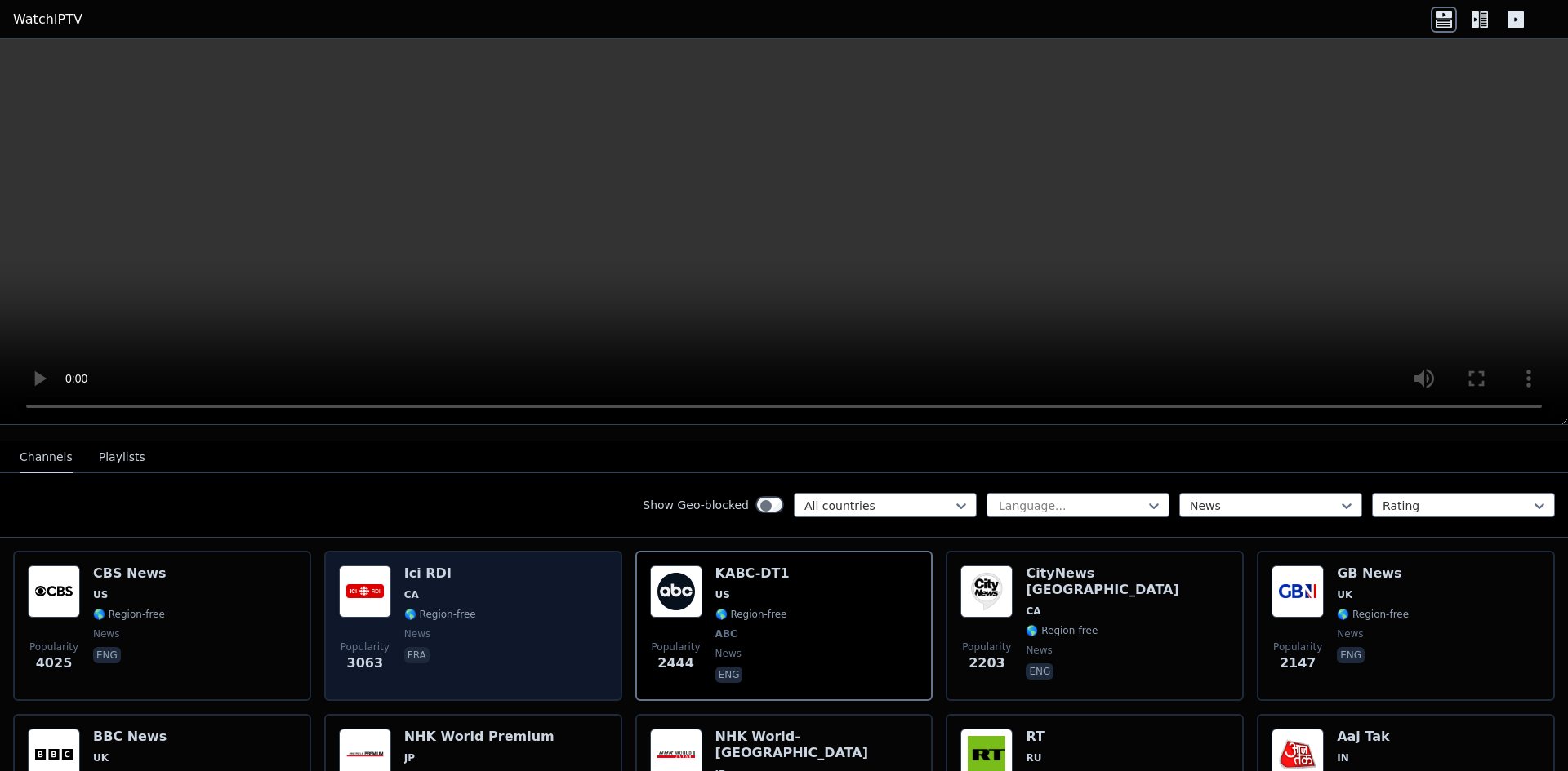
click at [460, 566] on div "Popularity [STREET_ADDRESS] 🌎 Region-free news fra" at bounding box center [473, 626] width 269 height 121
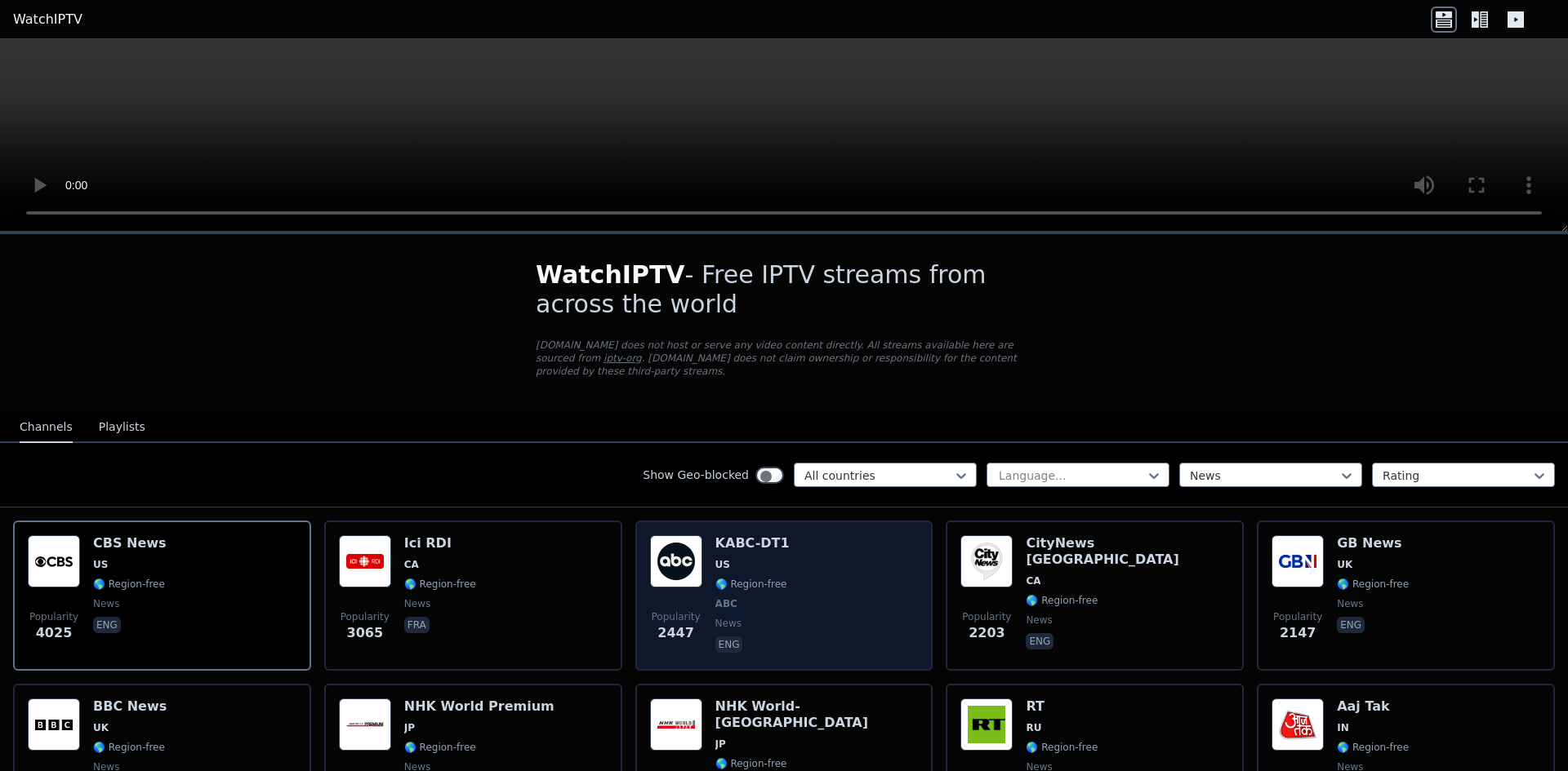
click at [662, 536] on img at bounding box center [675, 562] width 52 height 52
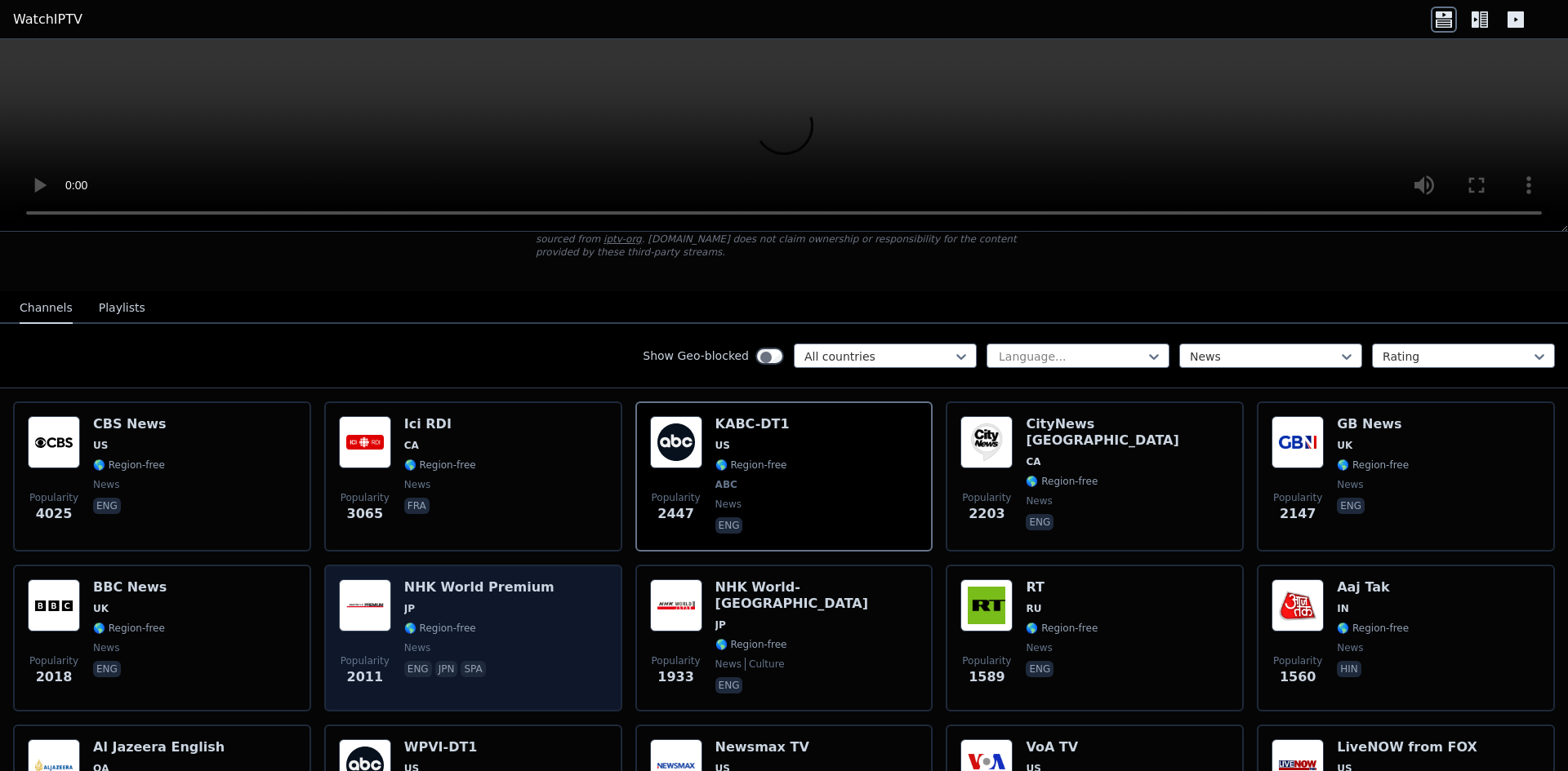
scroll to position [163, 0]
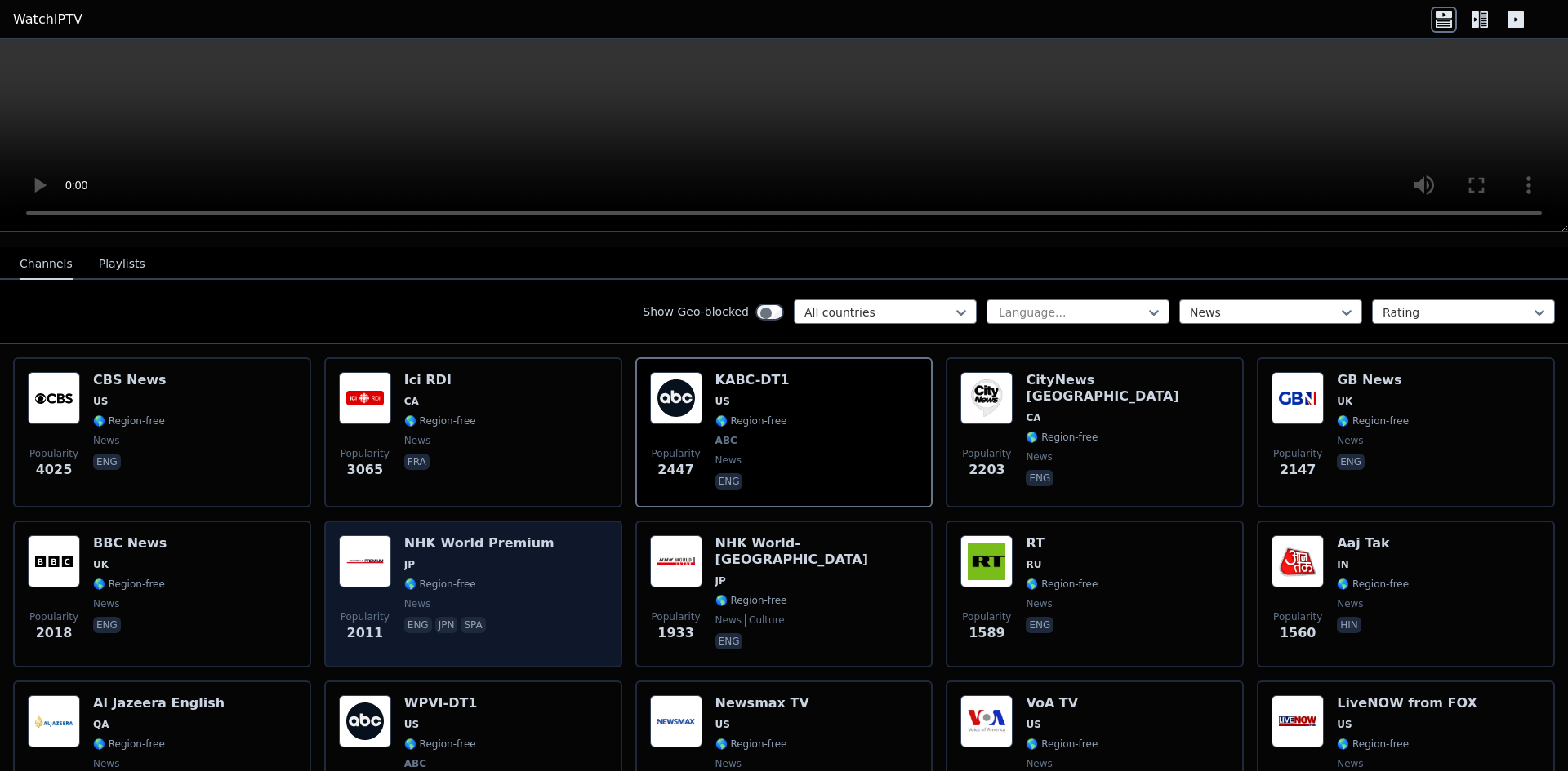
click at [374, 536] on img at bounding box center [365, 562] width 52 height 52
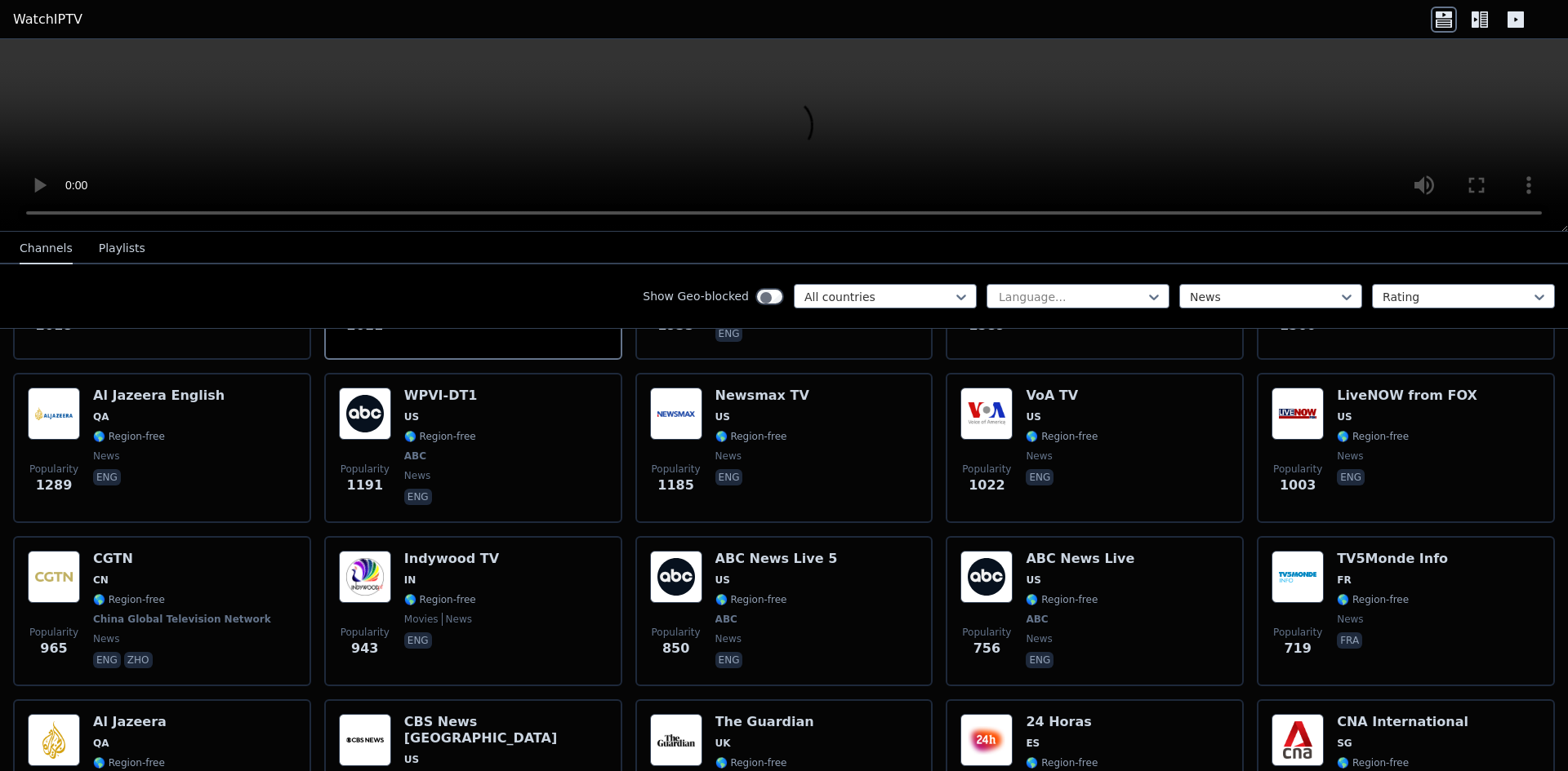
scroll to position [490, 0]
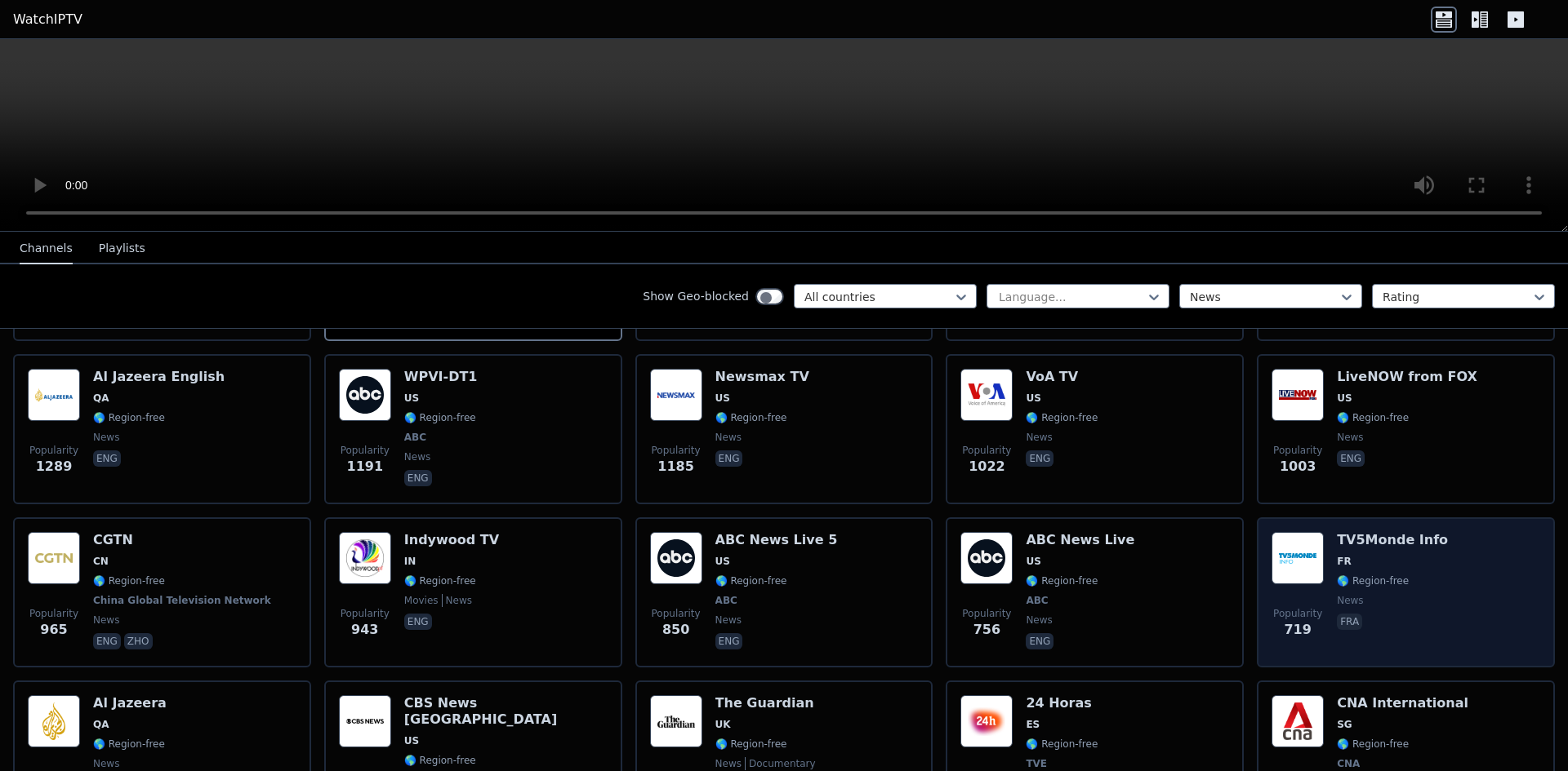
click at [1306, 532] on div "Popularity 719 TV5Monde Info FR 🌎 Region-free news fra" at bounding box center [1406, 593] width 269 height 121
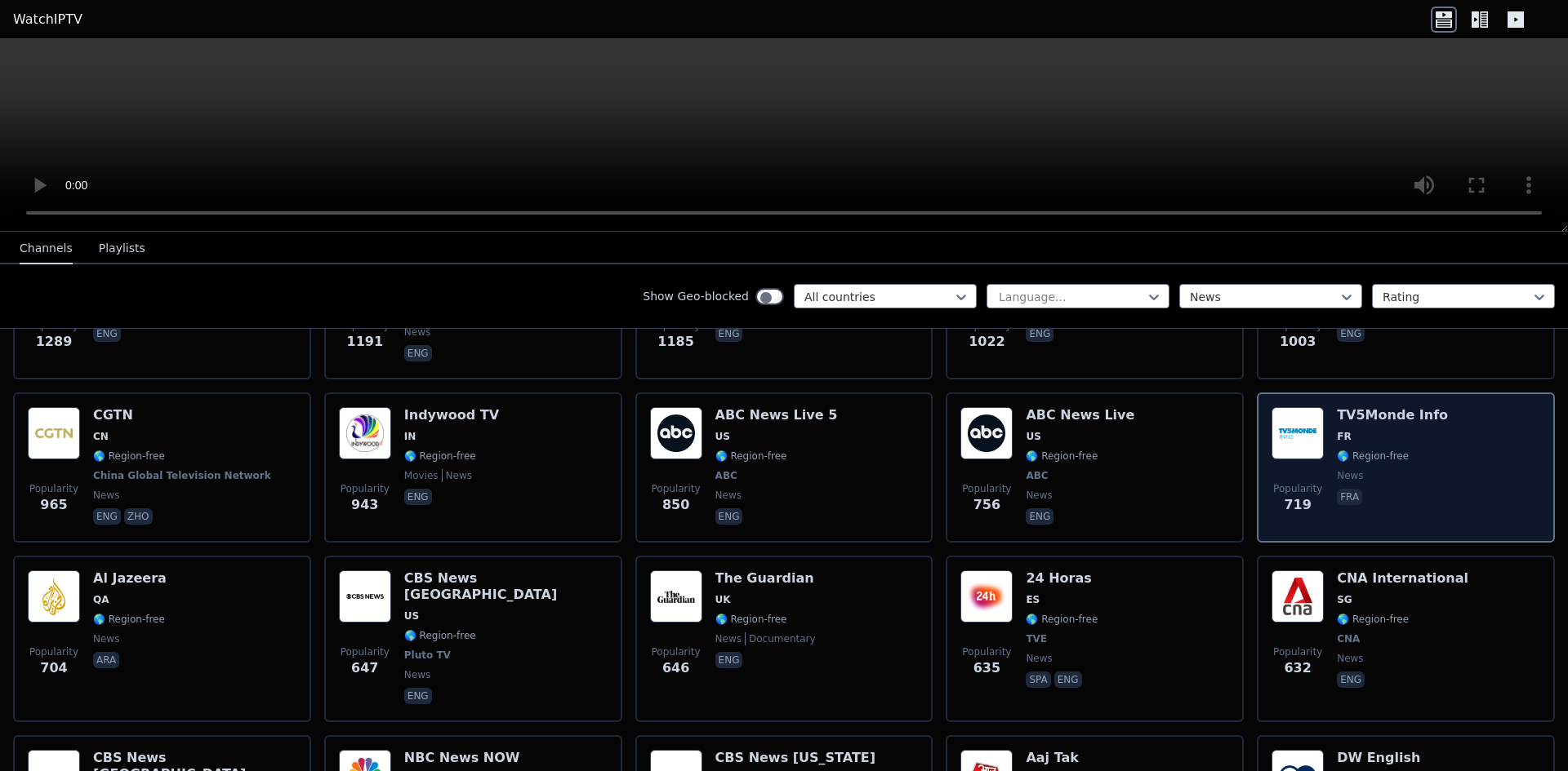
scroll to position [735, 0]
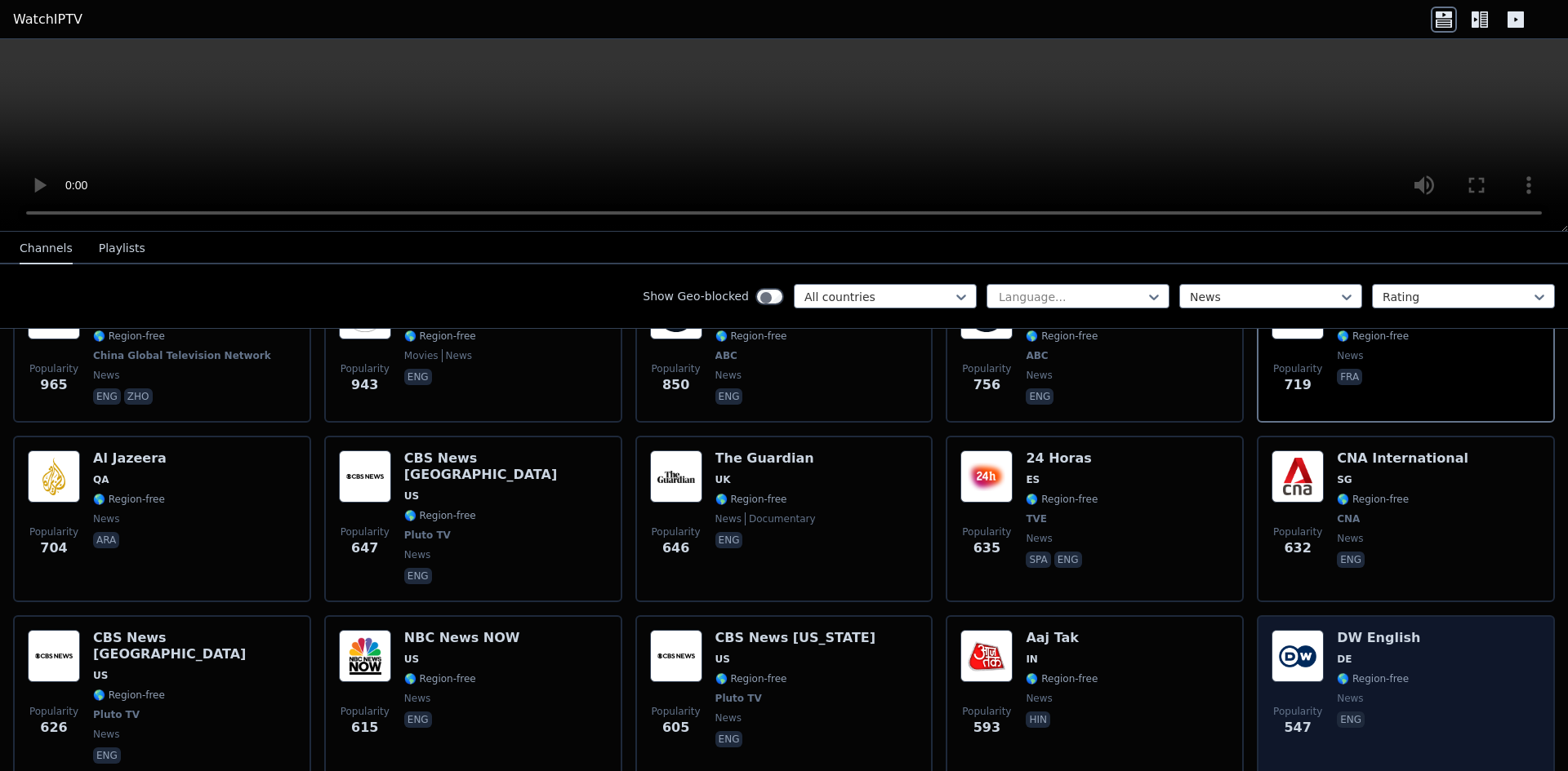
click at [1302, 630] on img at bounding box center [1297, 656] width 52 height 52
click at [1301, 630] on img at bounding box center [1297, 656] width 52 height 52
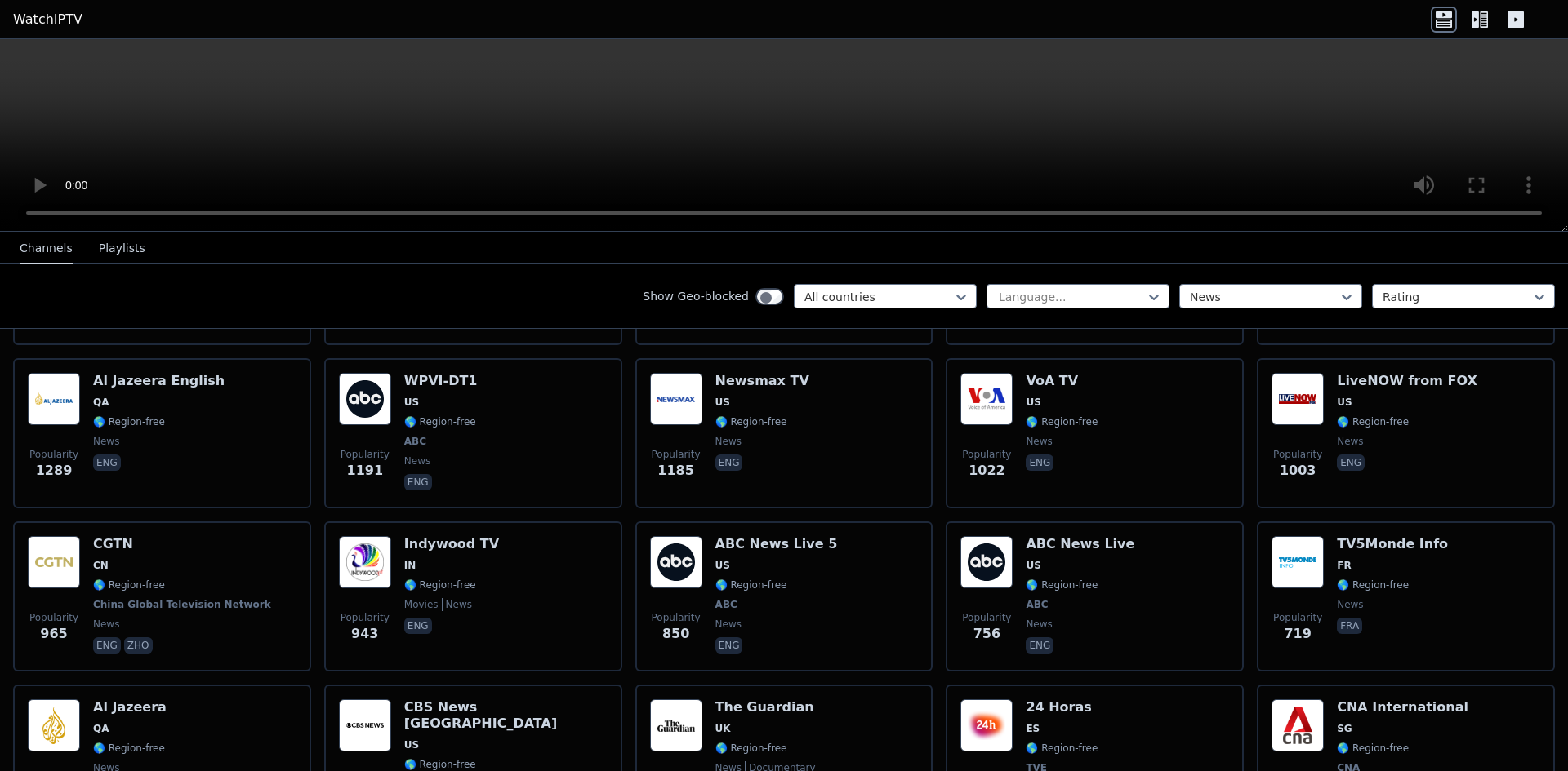
scroll to position [245, 0]
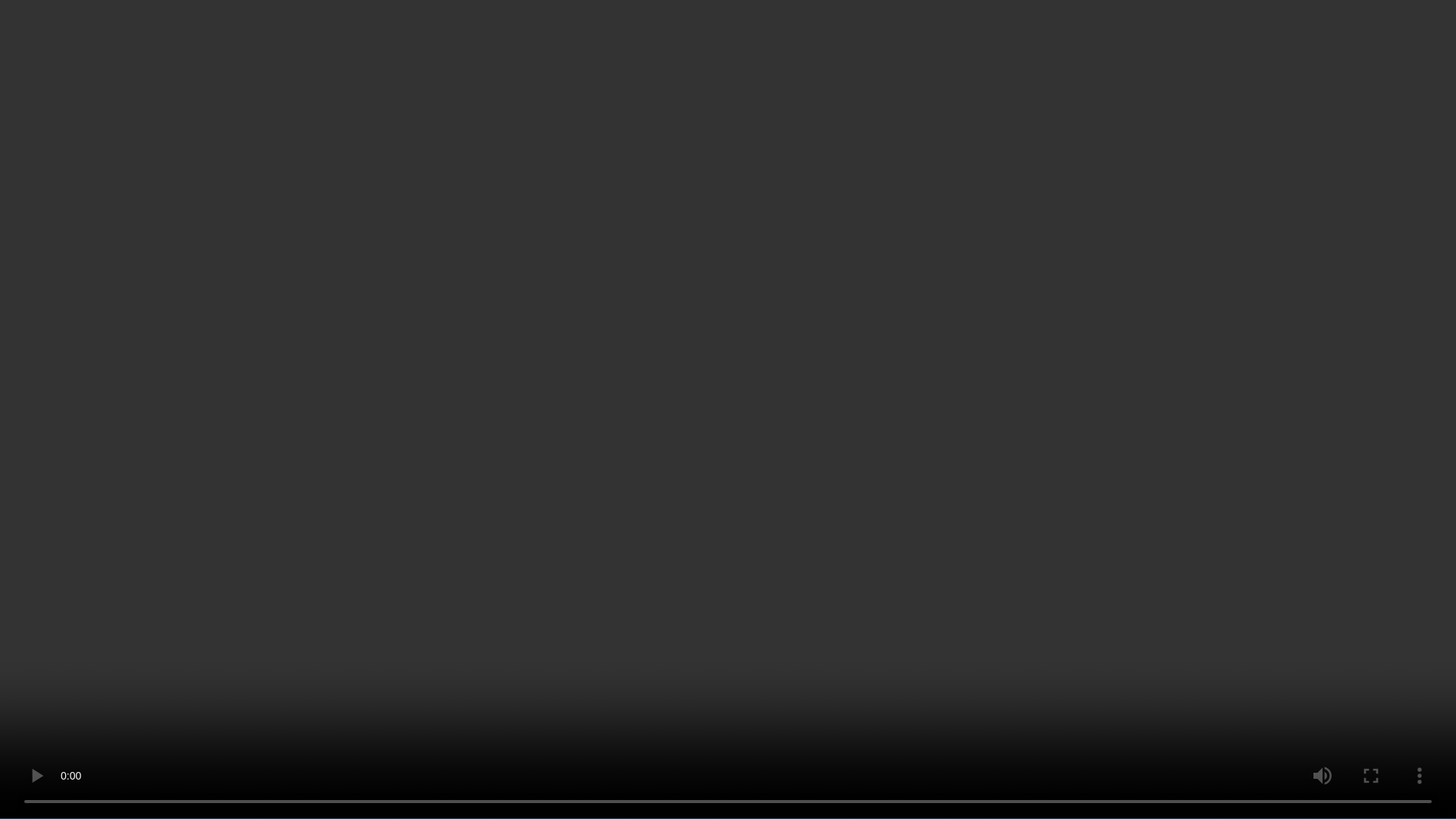
click at [1354, 600] on video at bounding box center [728, 410] width 1456 height 819
click at [1359, 716] on video at bounding box center [728, 410] width 1456 height 819
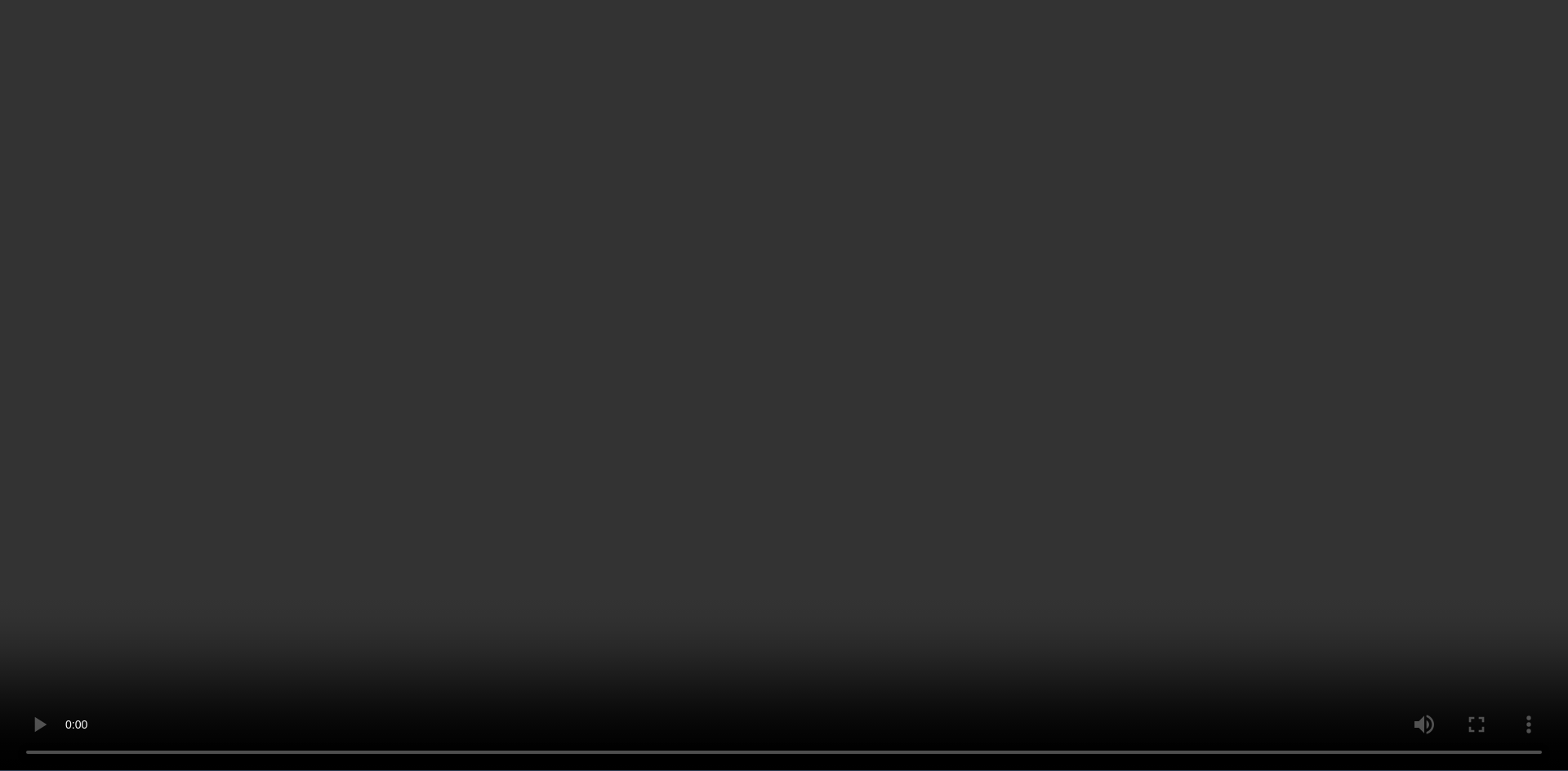
scroll to position [1796, 0]
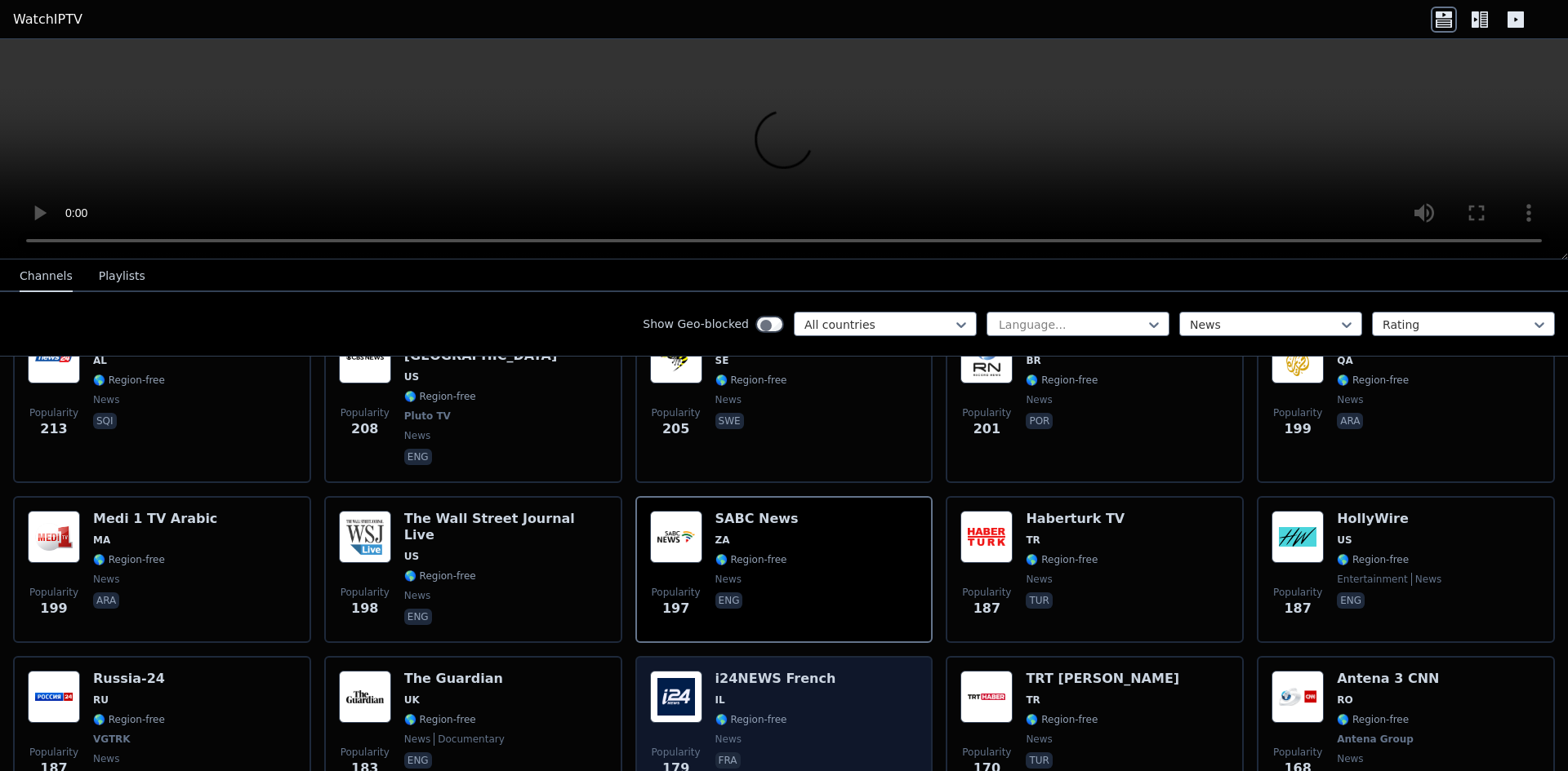
scroll to position [1959, 0]
